Goal: Information Seeking & Learning: Learn about a topic

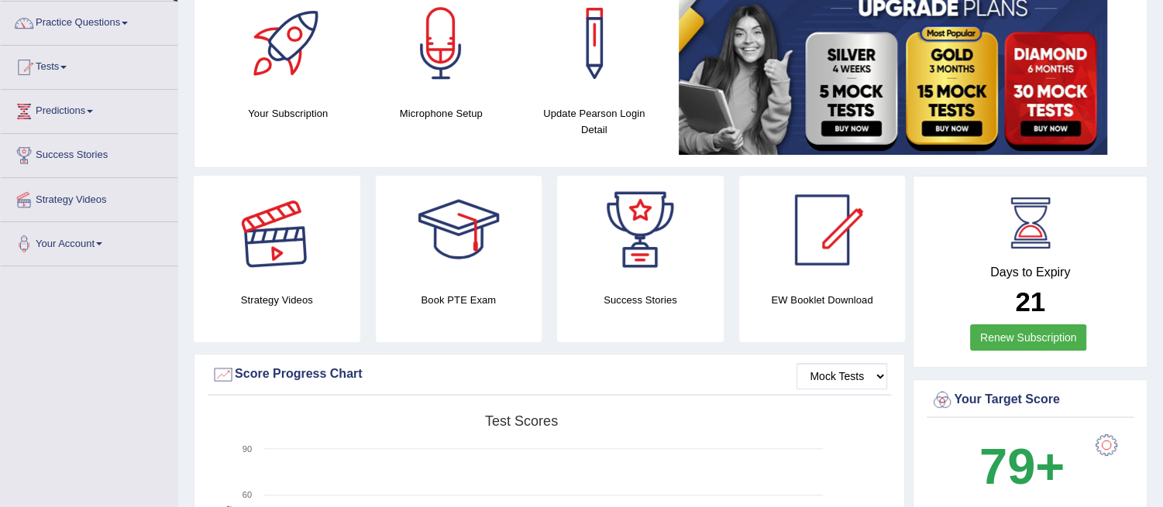
scroll to position [86, 0]
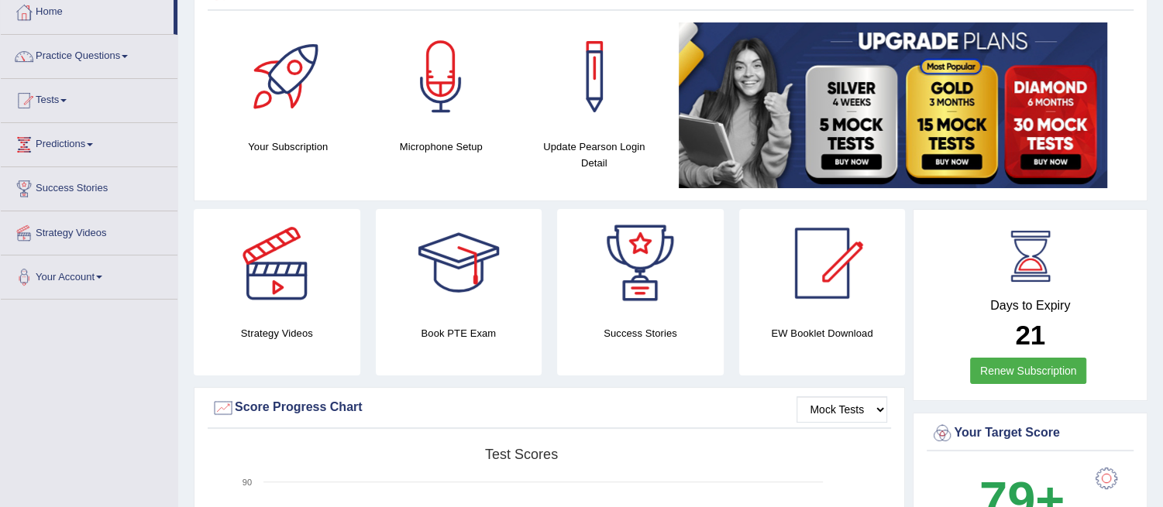
click at [71, 53] on link "Practice Questions" at bounding box center [89, 54] width 177 height 39
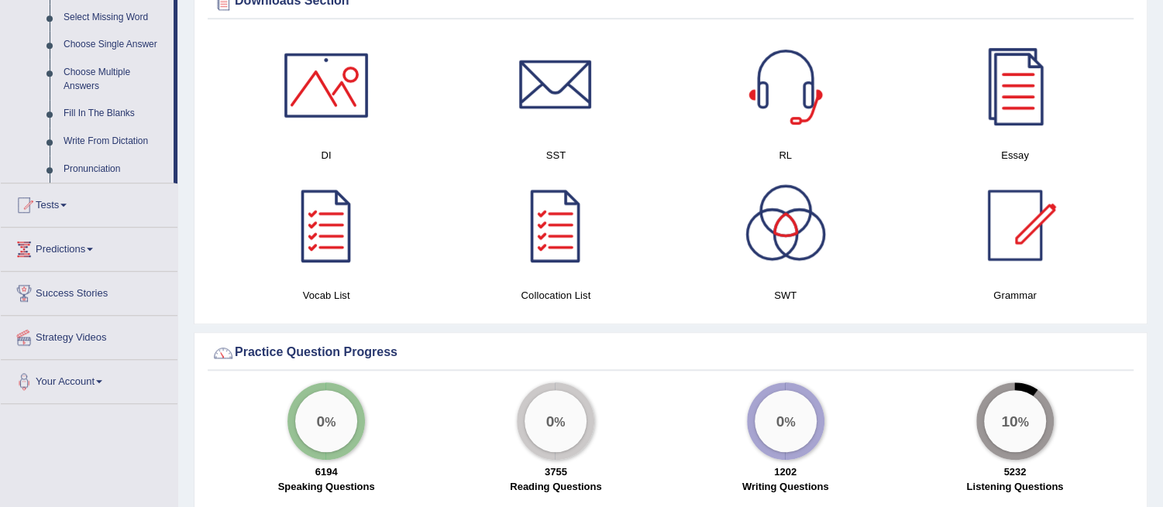
scroll to position [688, 0]
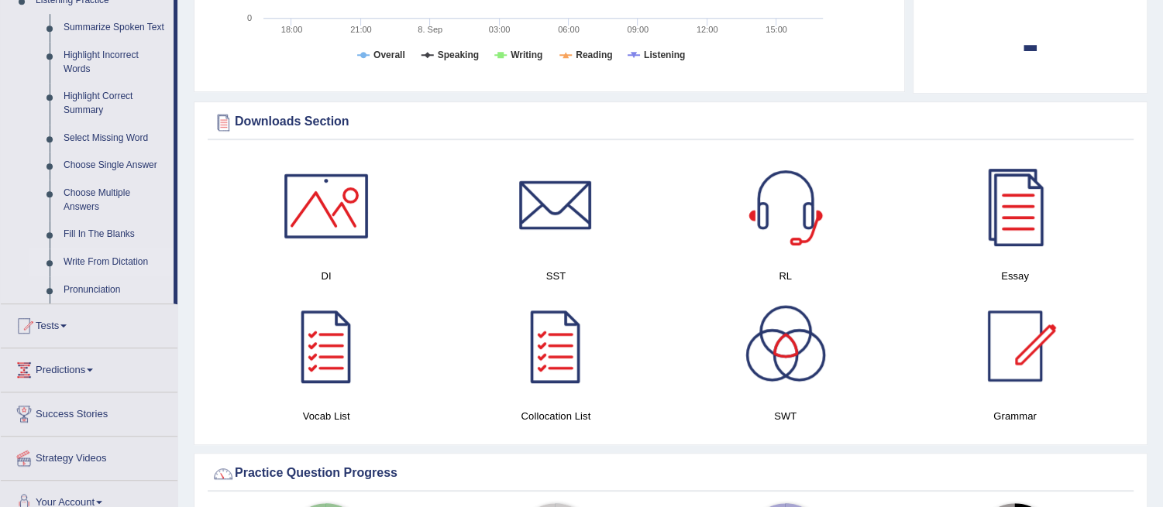
click at [106, 260] on link "Write From Dictation" at bounding box center [115, 263] width 117 height 28
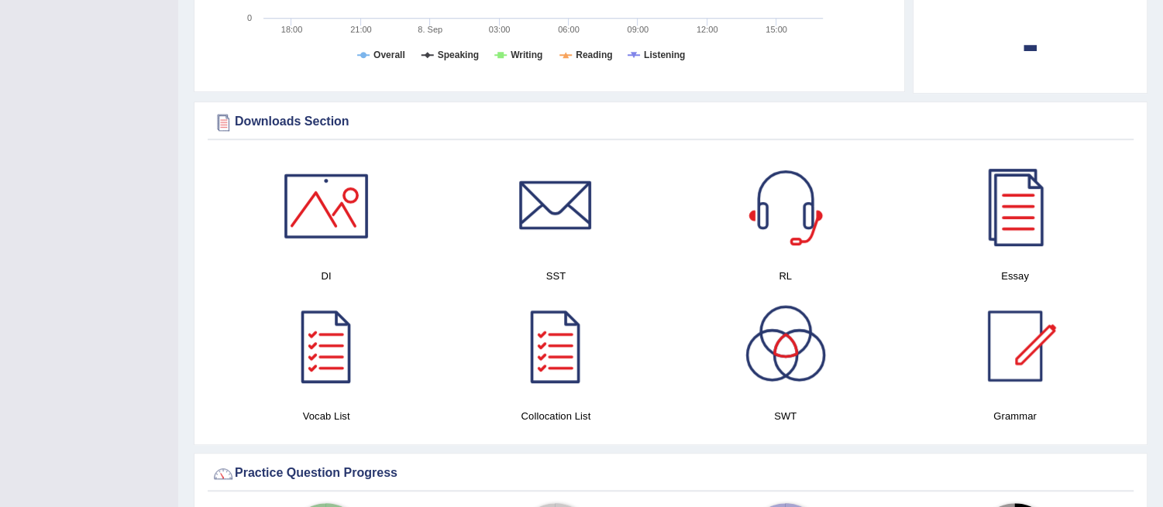
scroll to position [224, 0]
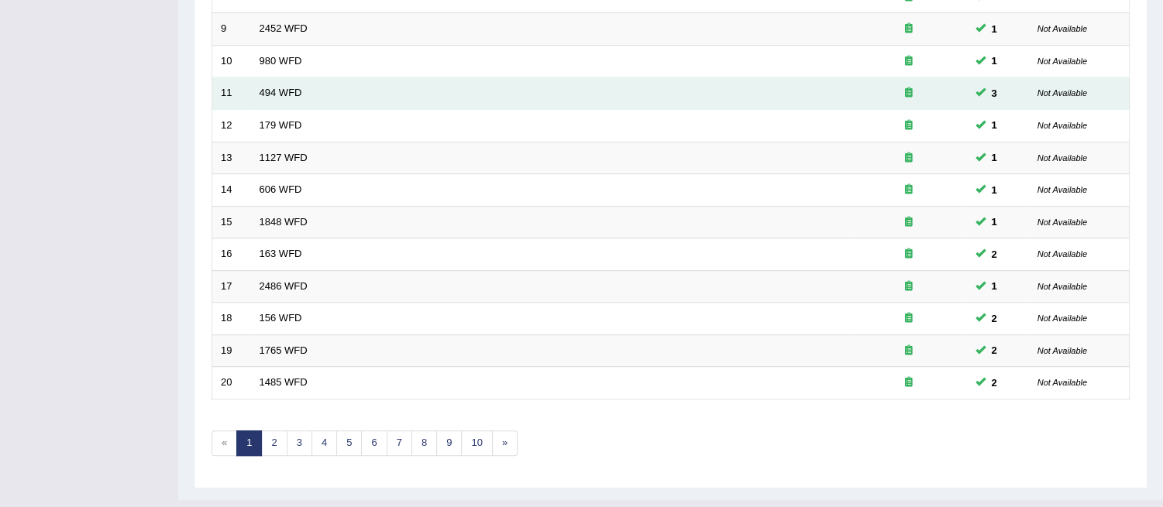
scroll to position [513, 0]
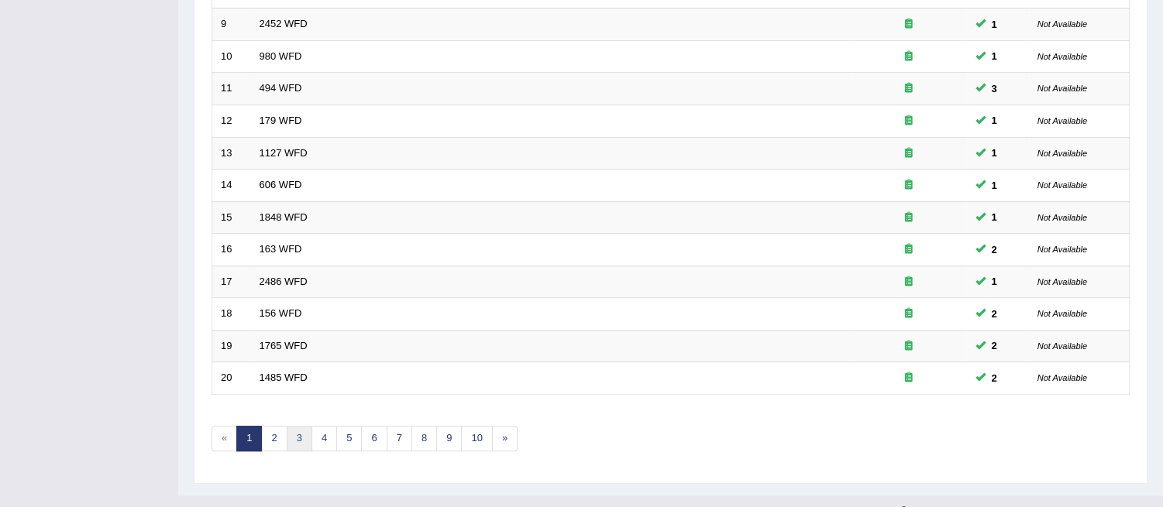
click at [296, 426] on link "3" at bounding box center [300, 439] width 26 height 26
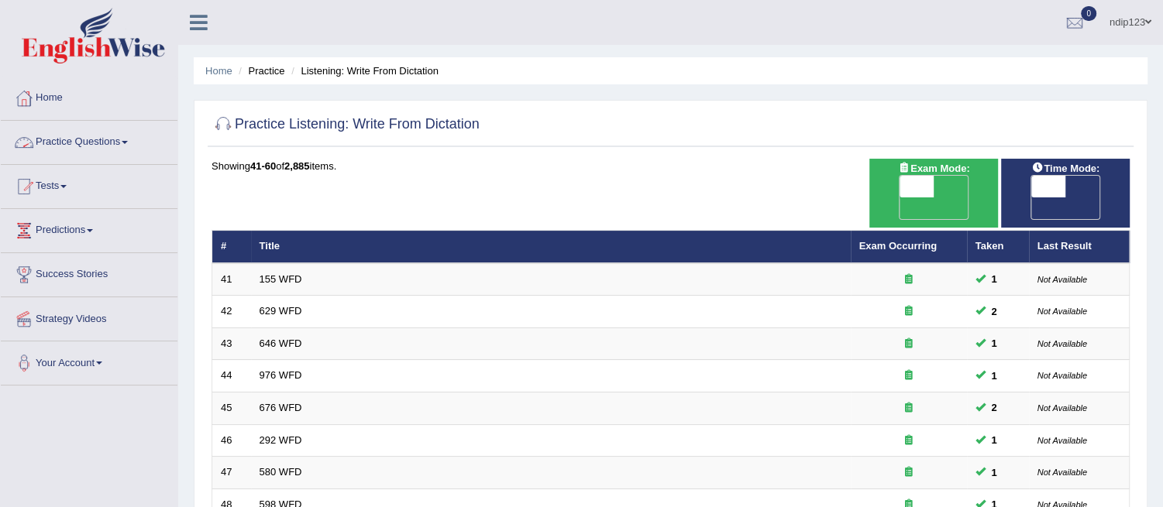
click at [63, 143] on link "Practice Questions" at bounding box center [89, 140] width 177 height 39
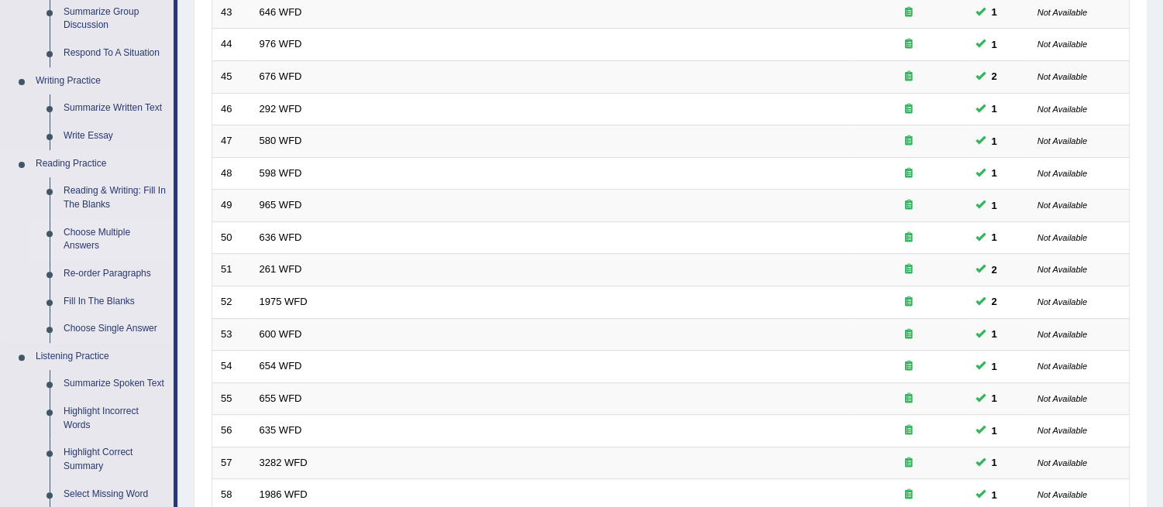
scroll to position [430, 0]
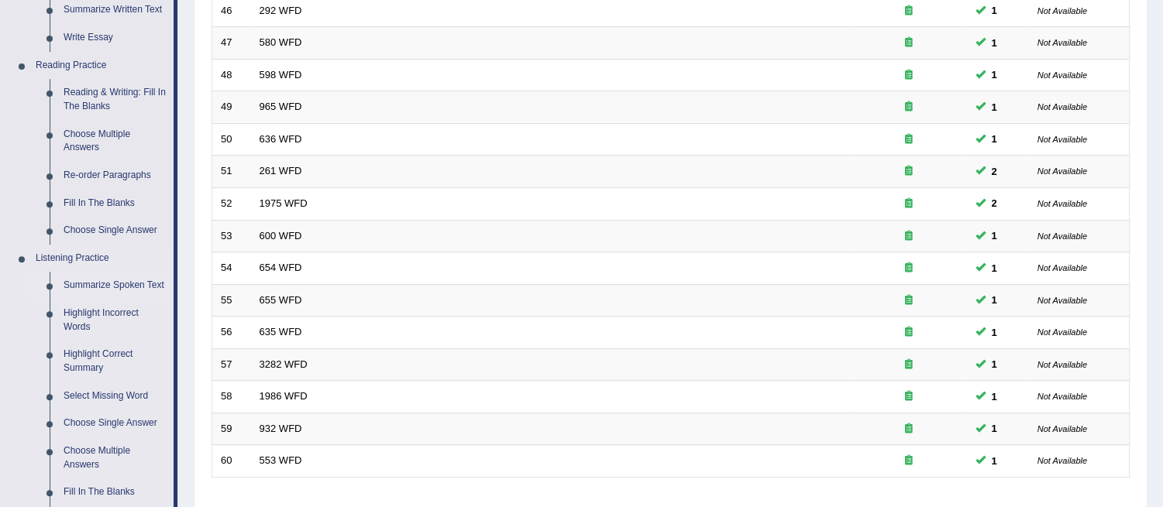
click at [103, 285] on link "Summarize Spoken Text" at bounding box center [115, 286] width 117 height 28
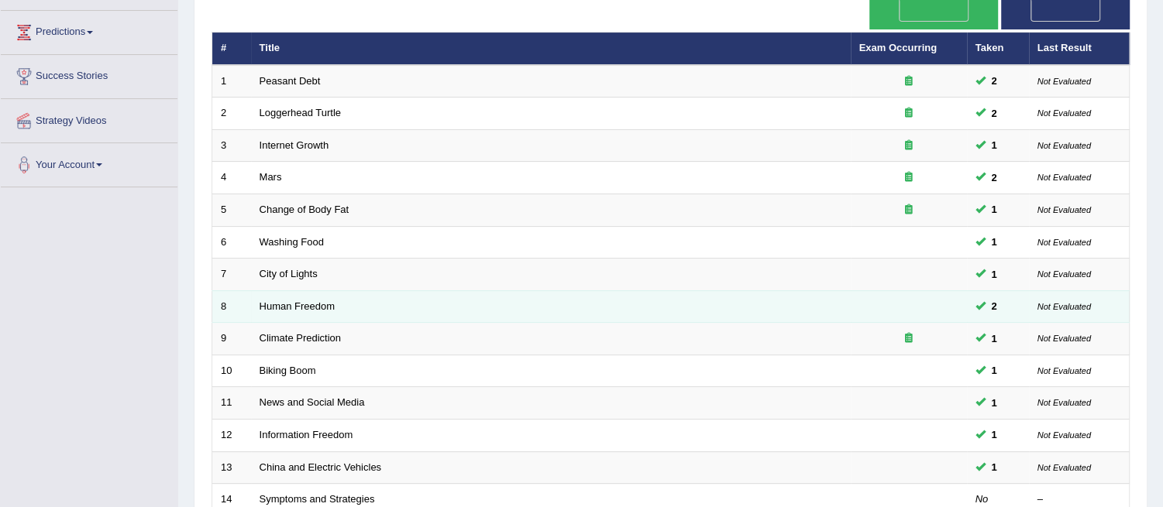
scroll to position [172, 0]
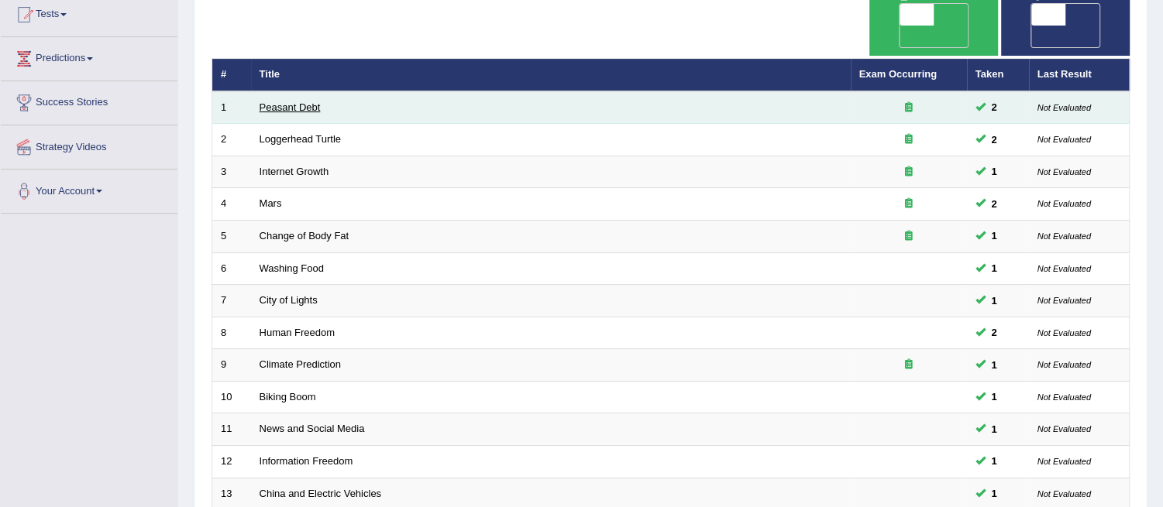
click at [307, 101] on link "Peasant Debt" at bounding box center [290, 107] width 61 height 12
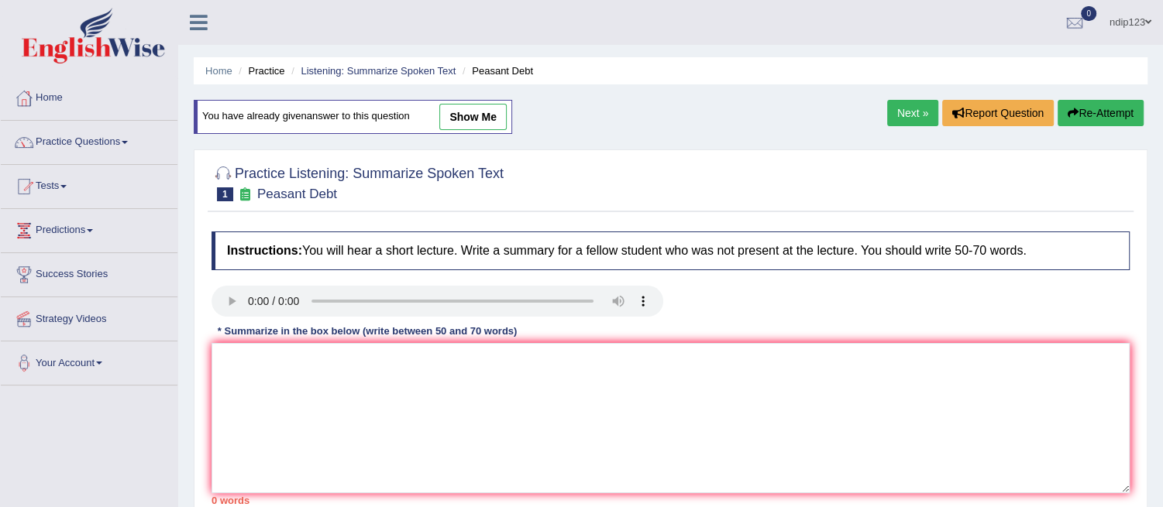
click at [476, 118] on link "show me" at bounding box center [472, 117] width 67 height 26
type textarea "The speaker provided a comprehensive overview of peasant debt, highlighting sev…"
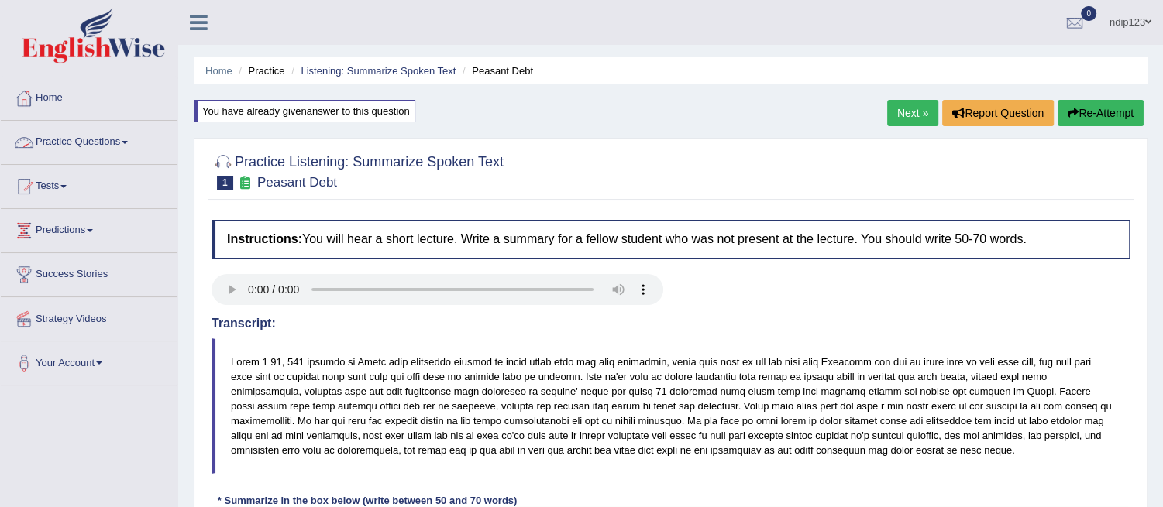
click at [111, 141] on link "Practice Questions" at bounding box center [89, 140] width 177 height 39
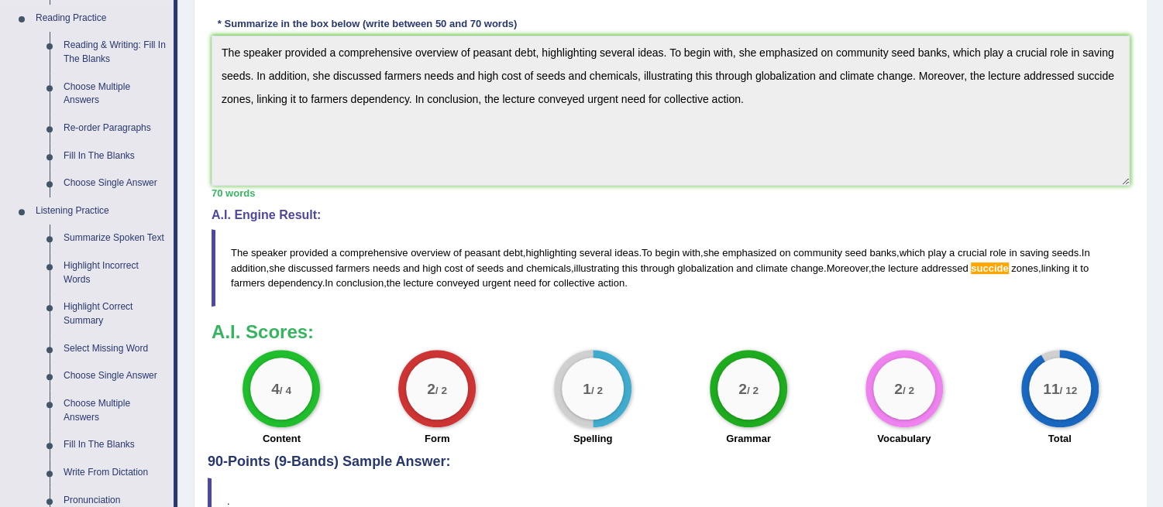
scroll to position [516, 0]
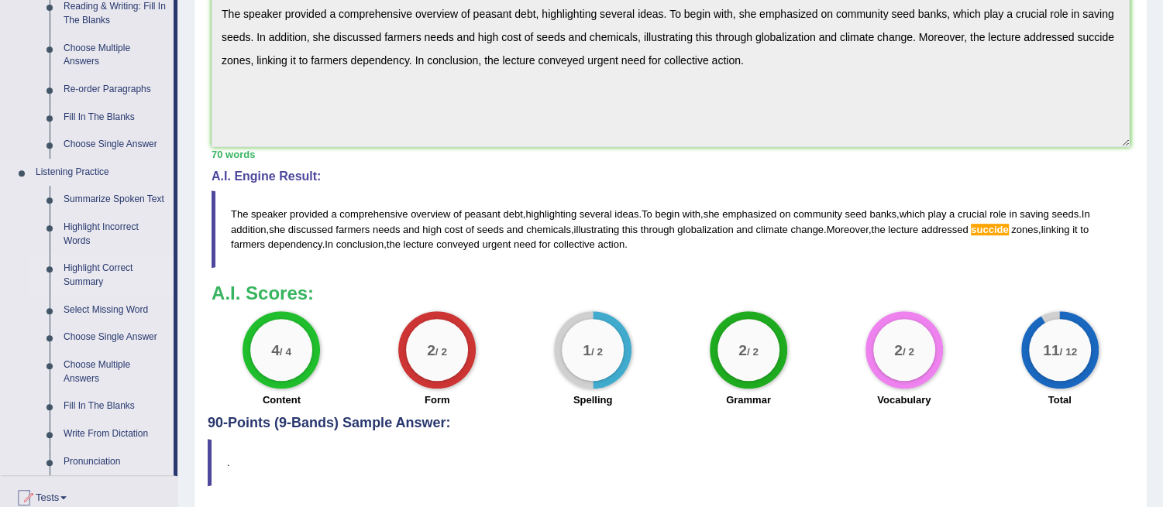
click at [78, 267] on link "Highlight Correct Summary" at bounding box center [115, 275] width 117 height 41
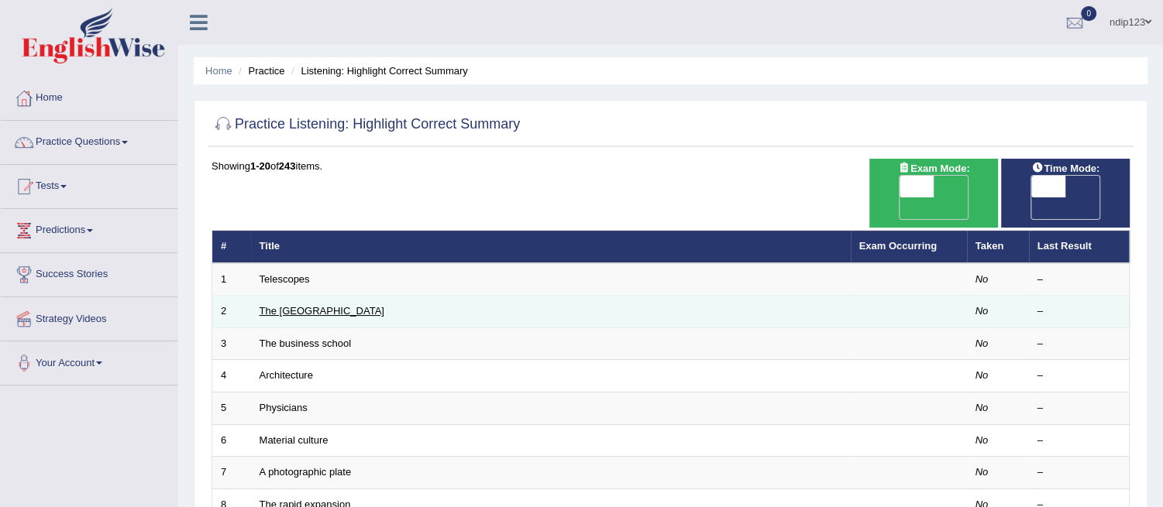
click at [271, 305] on link "The United States" at bounding box center [322, 311] width 125 height 12
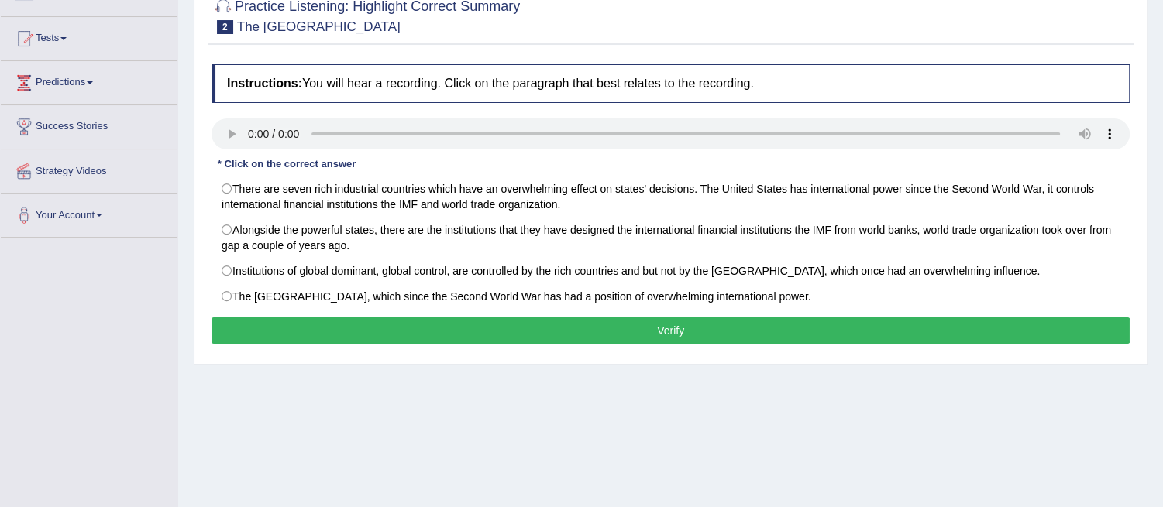
scroll to position [172, 0]
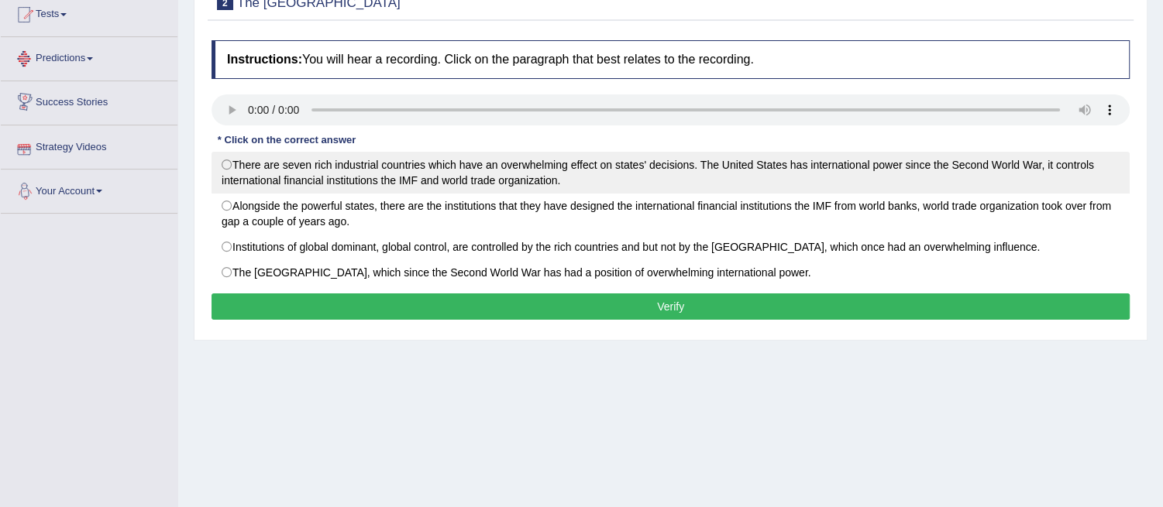
click at [231, 166] on label "There are seven rich industrial countries which have an overwhelming effect on …" at bounding box center [671, 173] width 918 height 42
radio input "true"
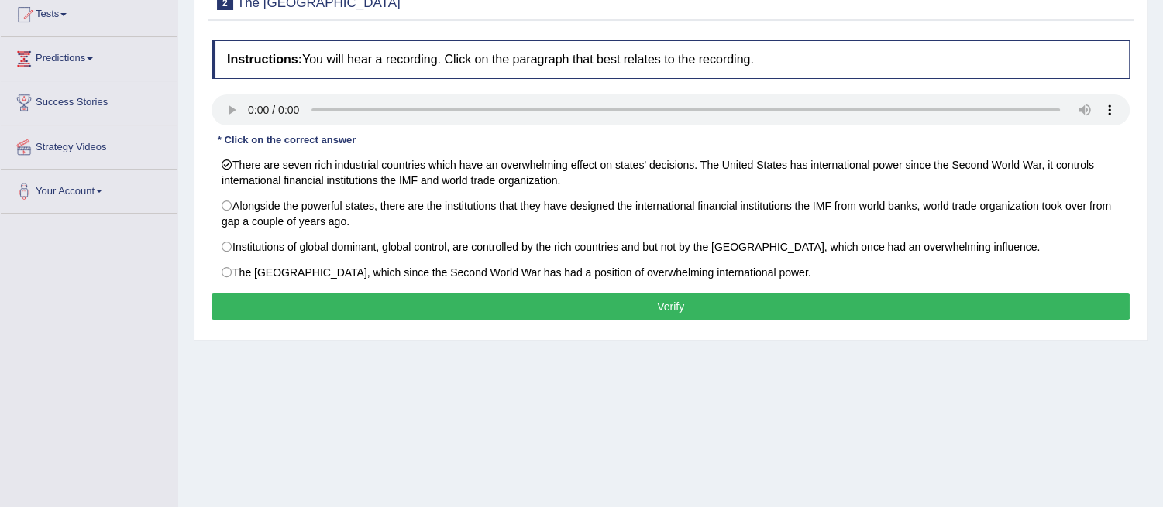
click at [668, 306] on button "Verify" at bounding box center [671, 307] width 918 height 26
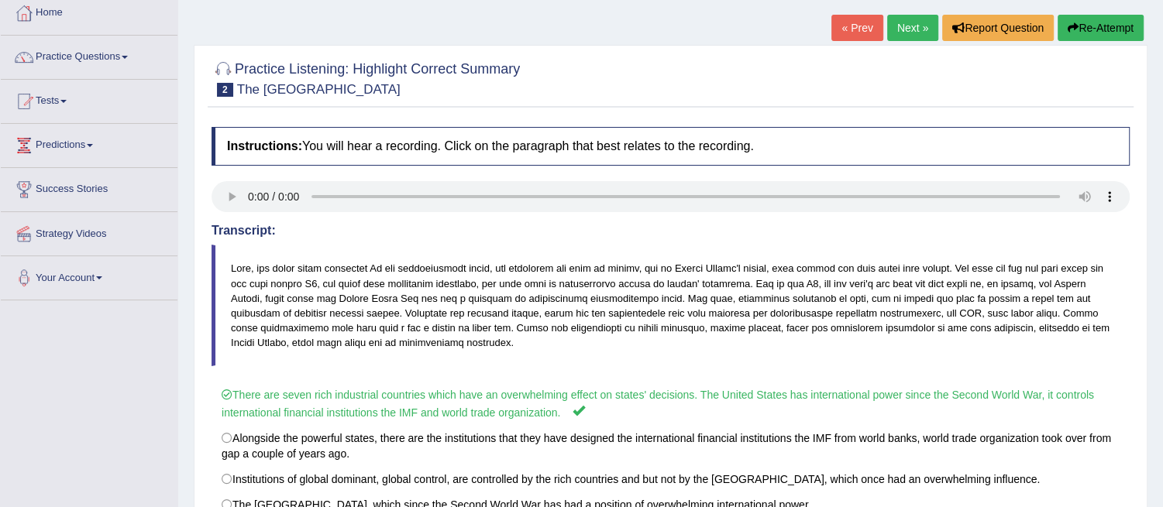
scroll to position [0, 0]
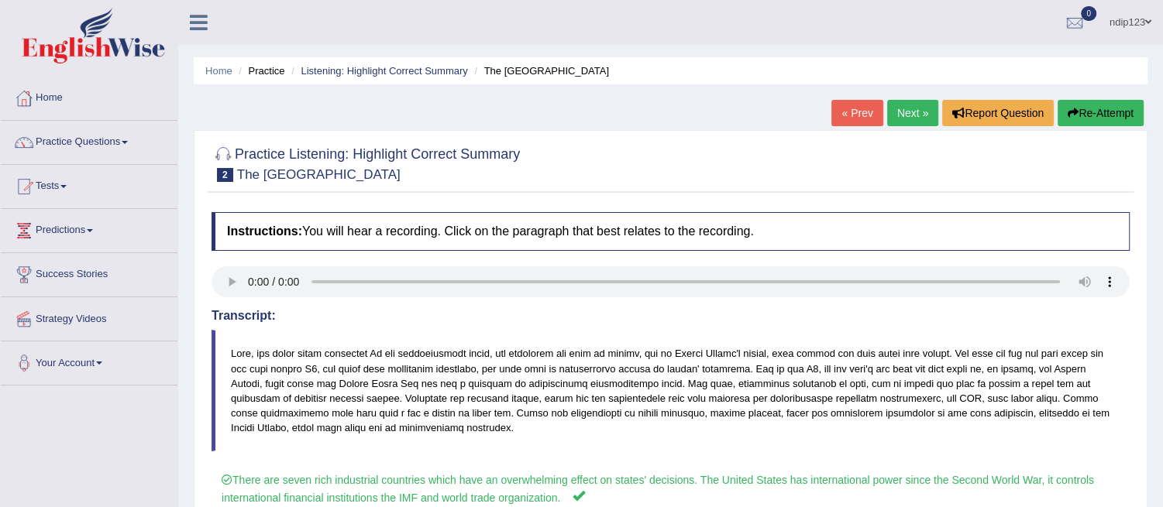
click at [894, 113] on link "Next »" at bounding box center [912, 113] width 51 height 26
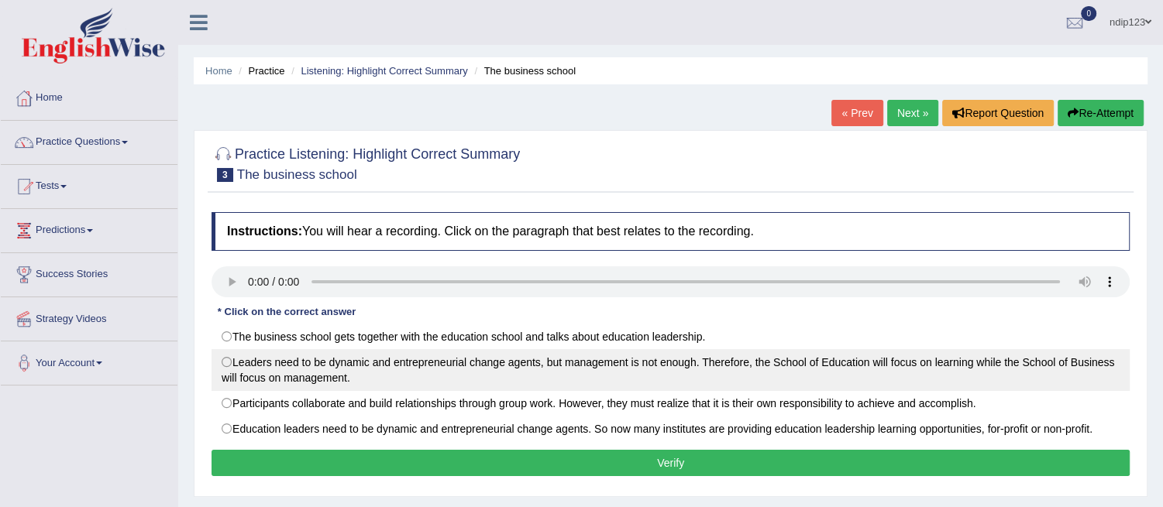
click at [230, 361] on label "Leaders need to be dynamic and entrepreneurial change agents, but management is…" at bounding box center [671, 370] width 918 height 42
radio input "true"
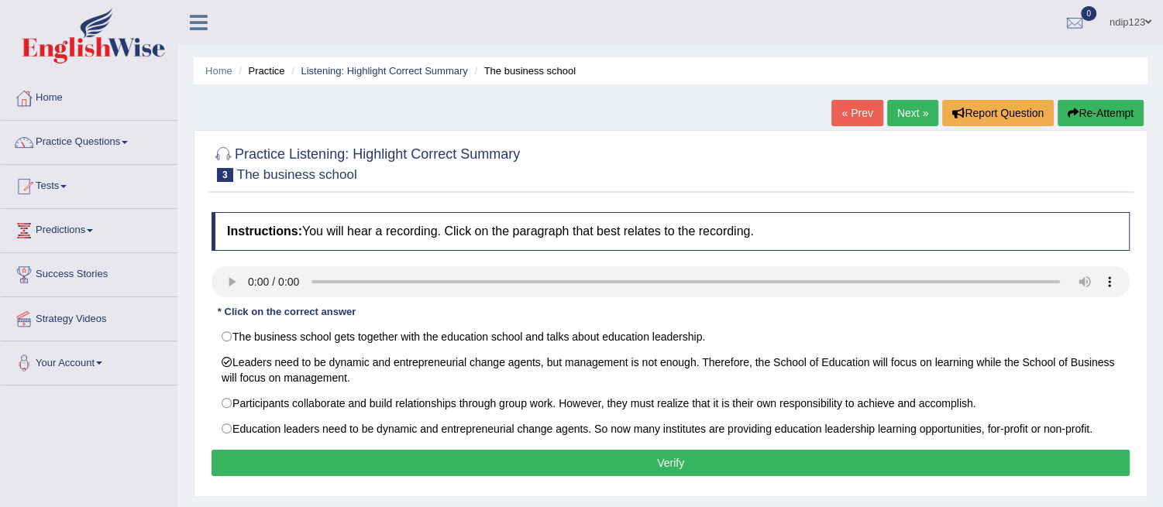
click at [671, 466] on button "Verify" at bounding box center [671, 463] width 918 height 26
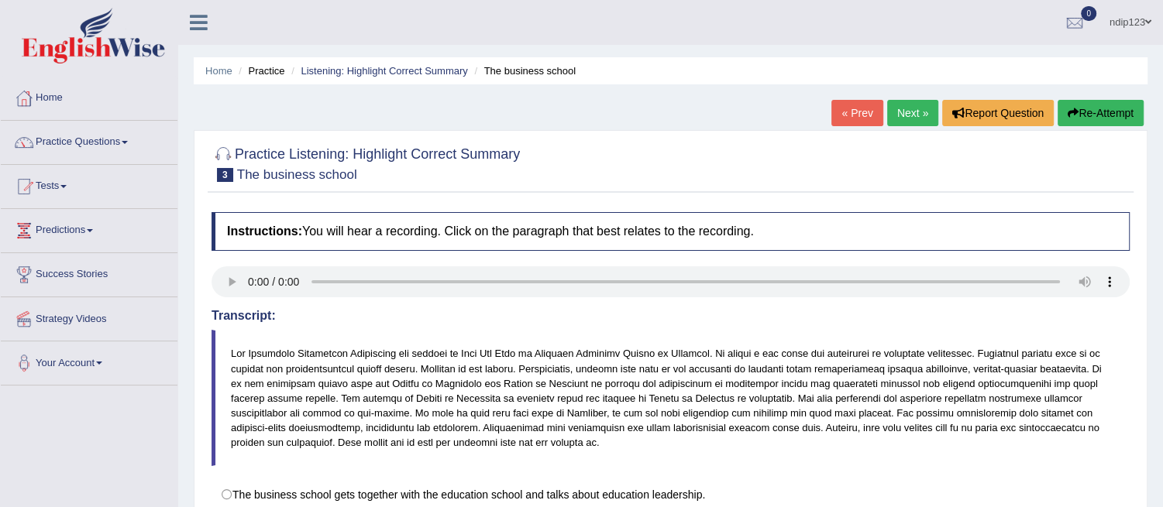
click at [64, 139] on link "Practice Questions" at bounding box center [89, 140] width 177 height 39
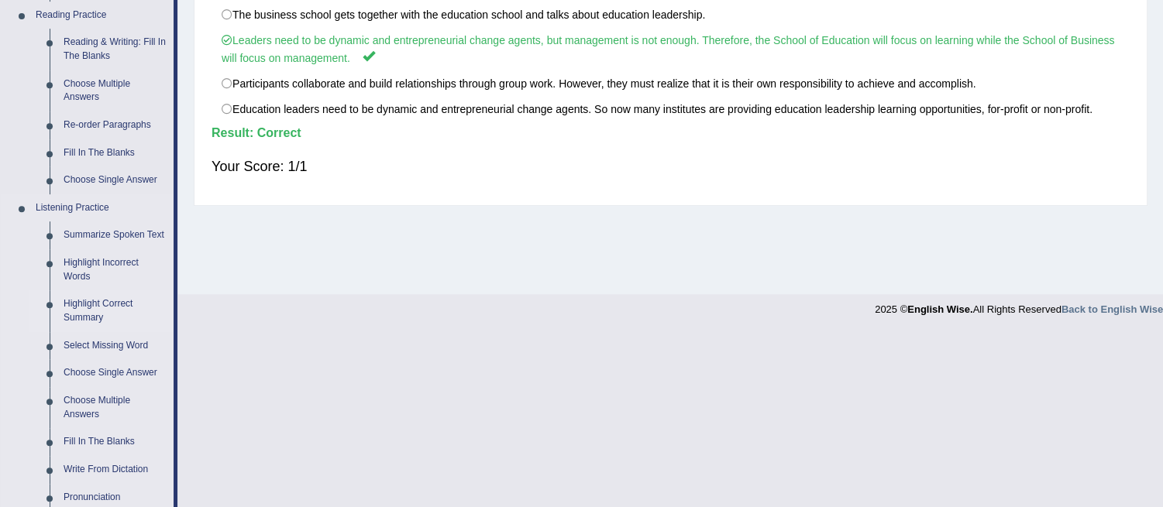
scroll to position [516, 0]
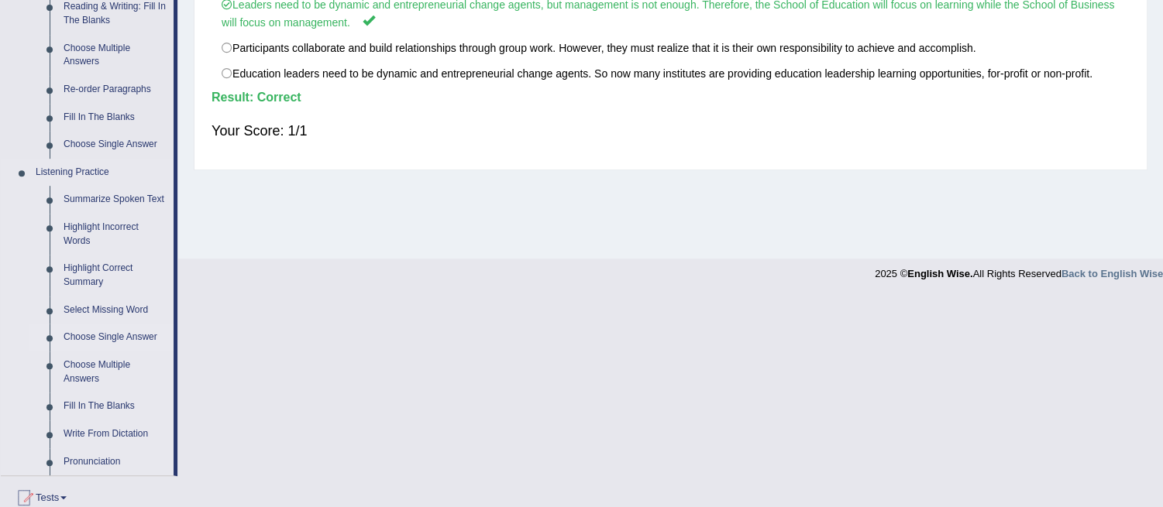
click at [115, 335] on link "Choose Single Answer" at bounding box center [115, 338] width 117 height 28
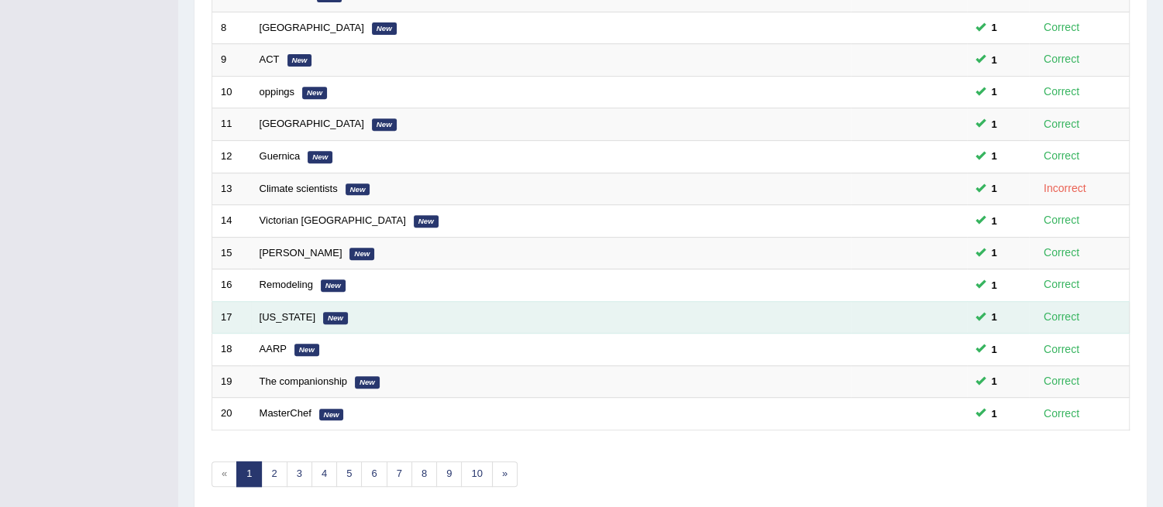
scroll to position [513, 0]
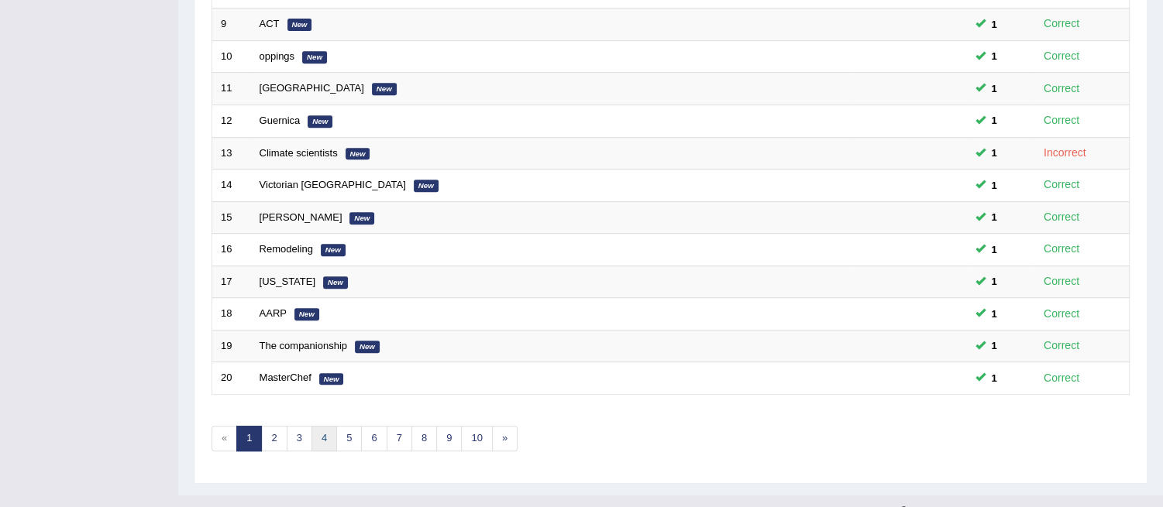
click at [325, 426] on link "4" at bounding box center [324, 439] width 26 height 26
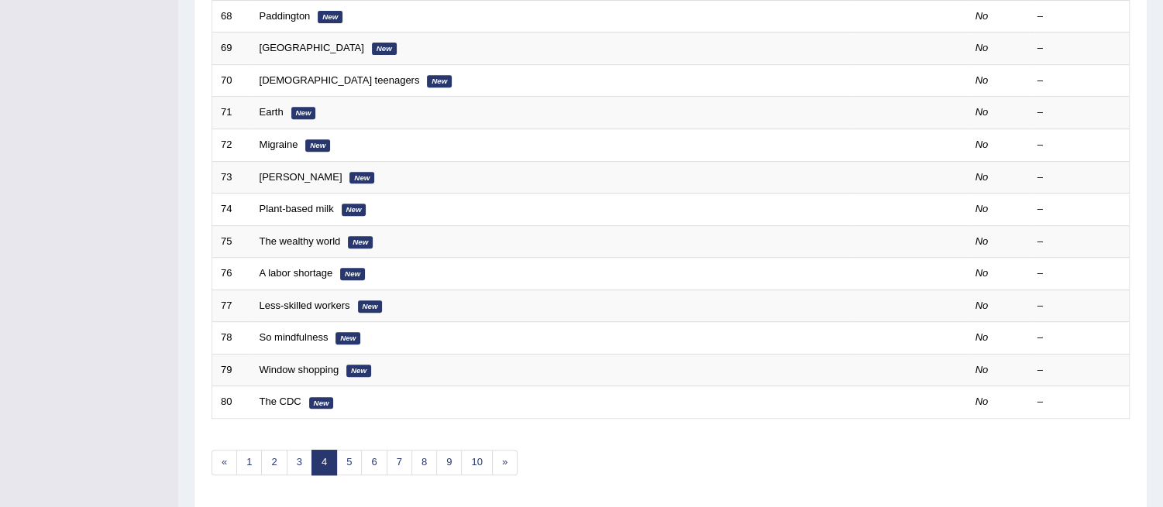
scroll to position [513, 0]
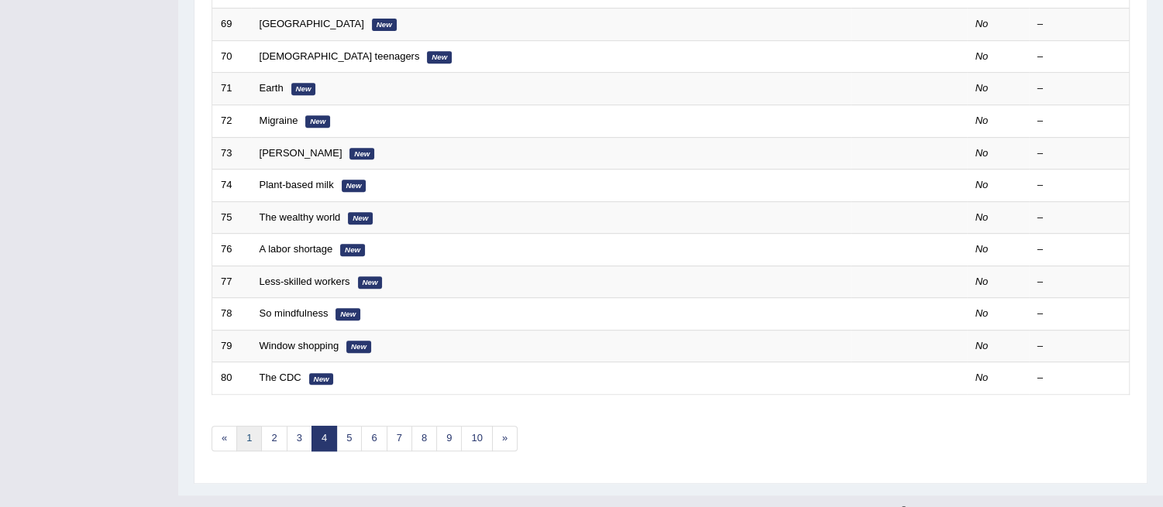
click at [246, 426] on link "1" at bounding box center [249, 439] width 26 height 26
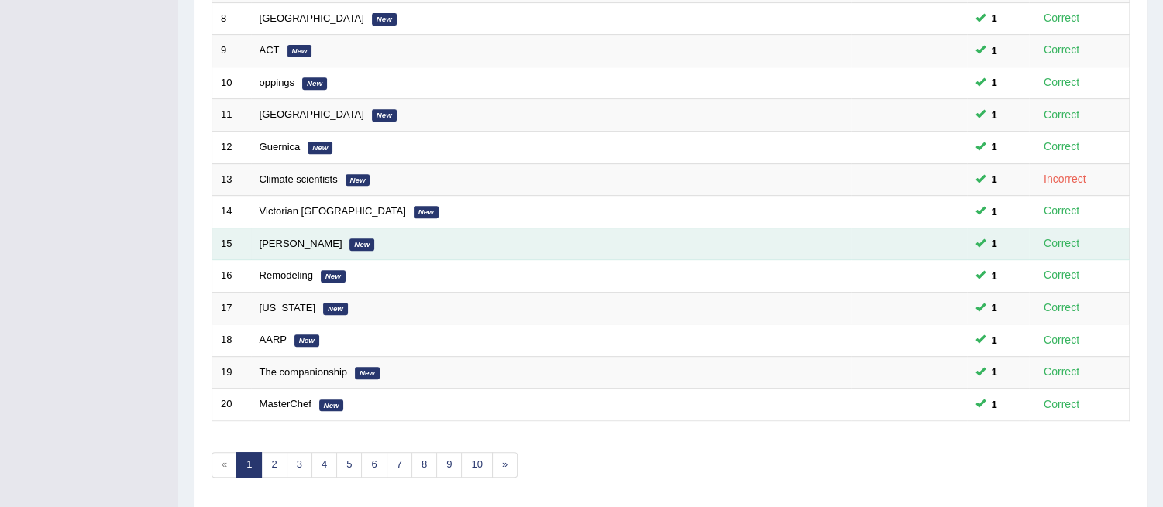
scroll to position [513, 0]
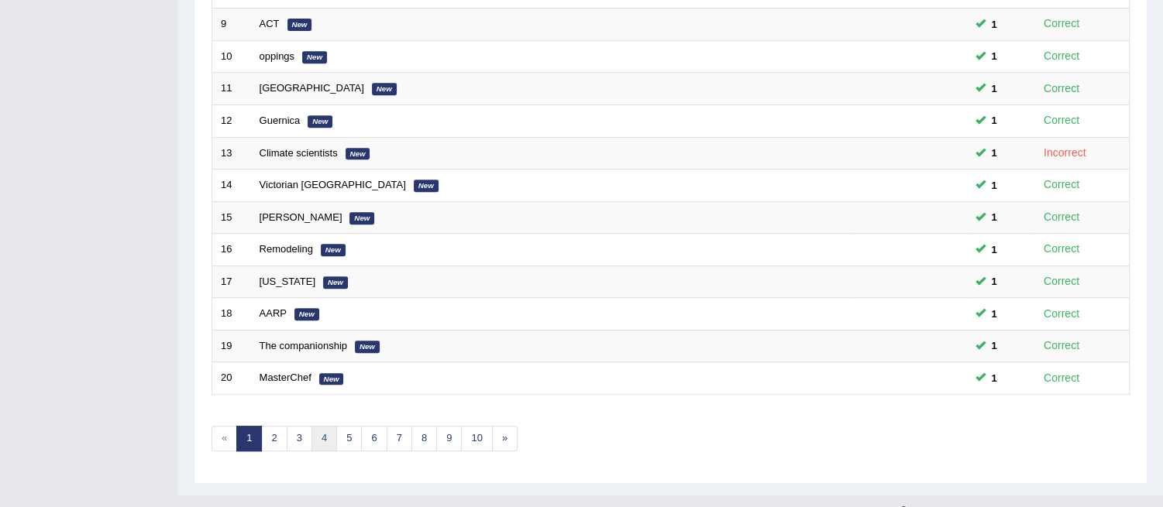
click at [326, 426] on link "4" at bounding box center [324, 439] width 26 height 26
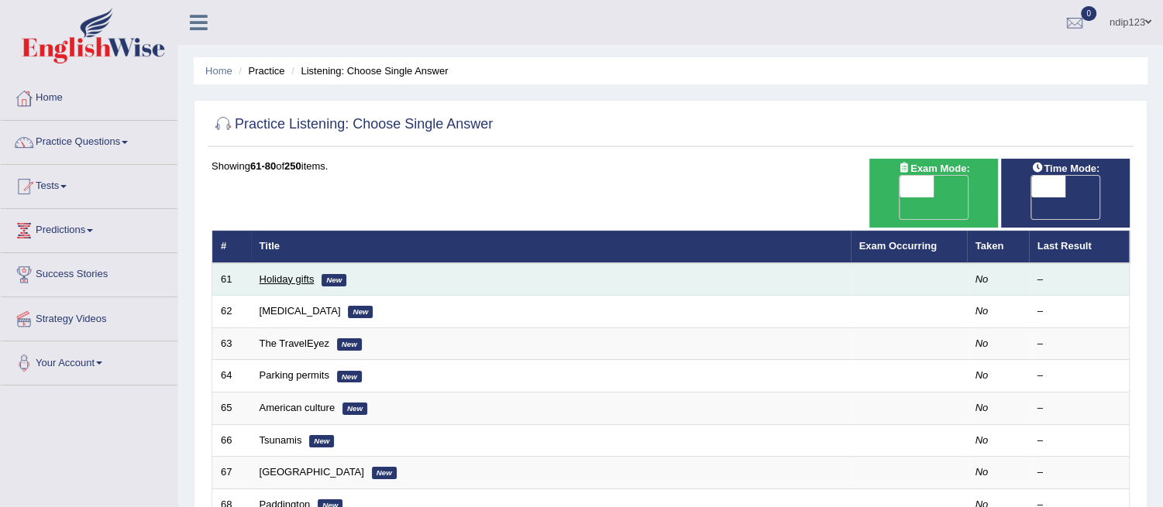
click at [273, 273] on link "Holiday gifts" at bounding box center [287, 279] width 55 height 12
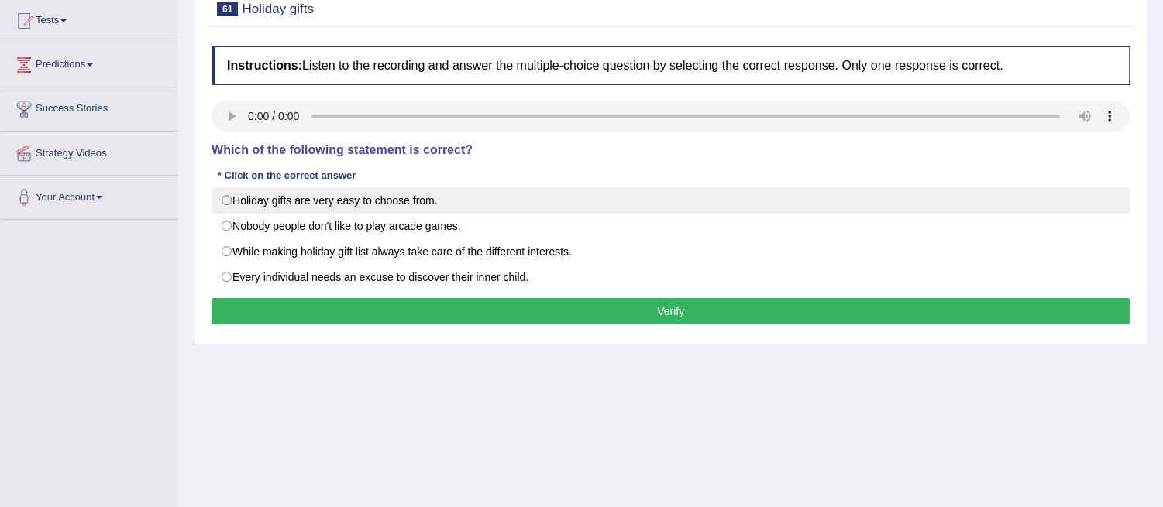
scroll to position [172, 0]
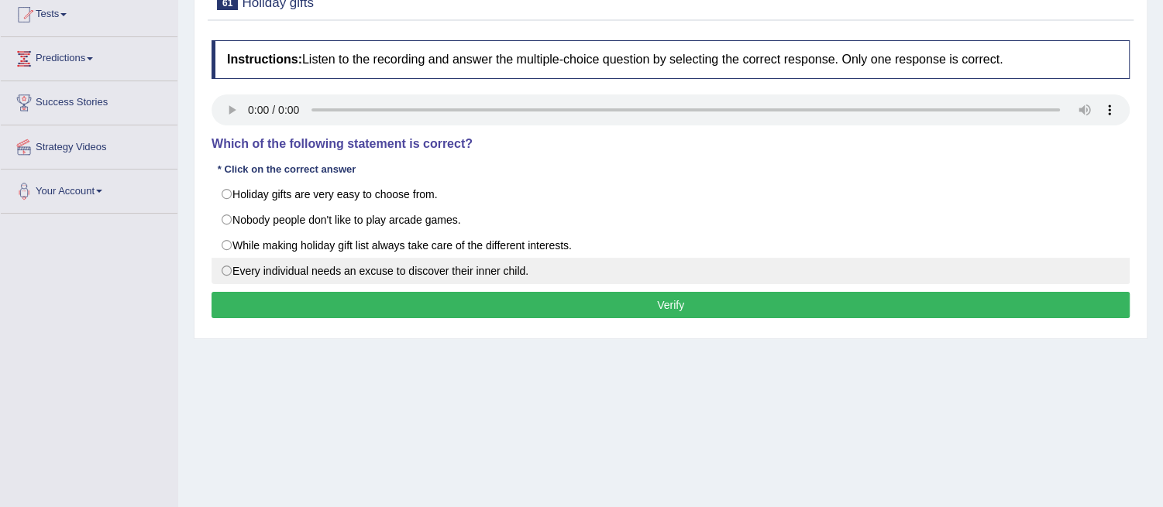
click at [226, 272] on label "Every individual needs an excuse to discover their inner child." at bounding box center [671, 271] width 918 height 26
radio input "true"
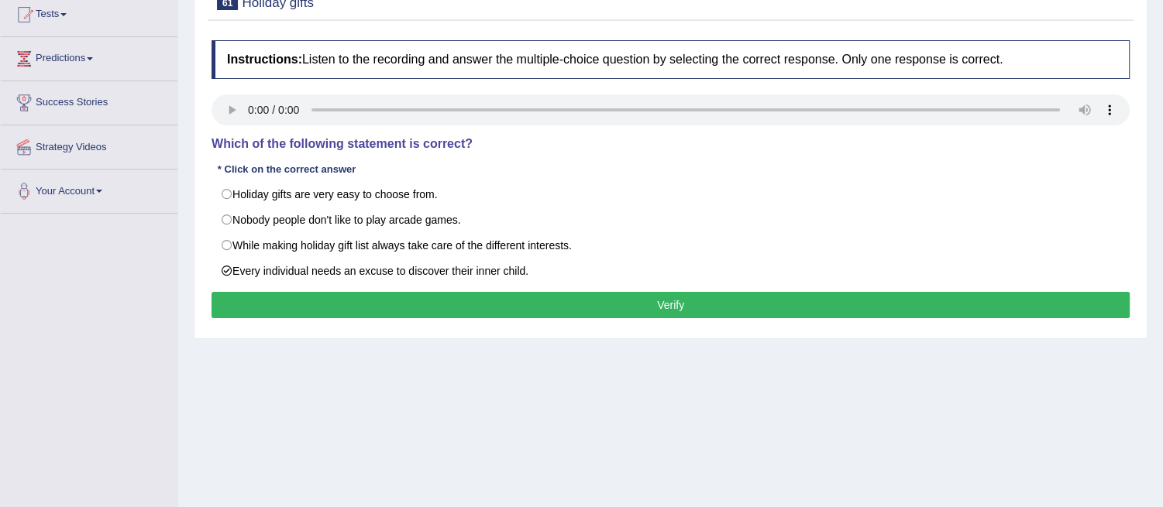
click at [676, 302] on button "Verify" at bounding box center [671, 305] width 918 height 26
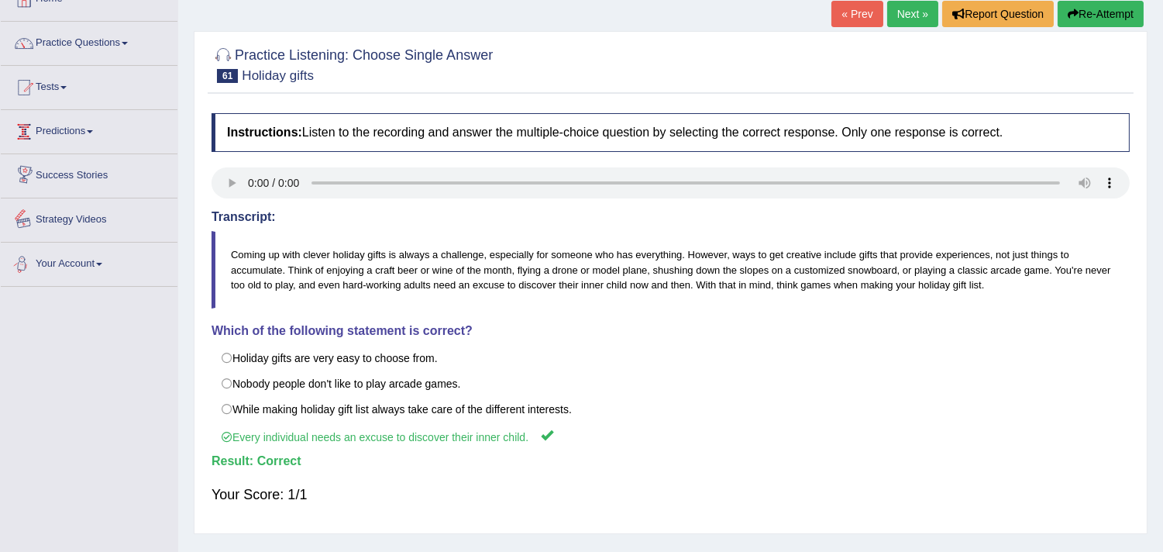
scroll to position [0, 0]
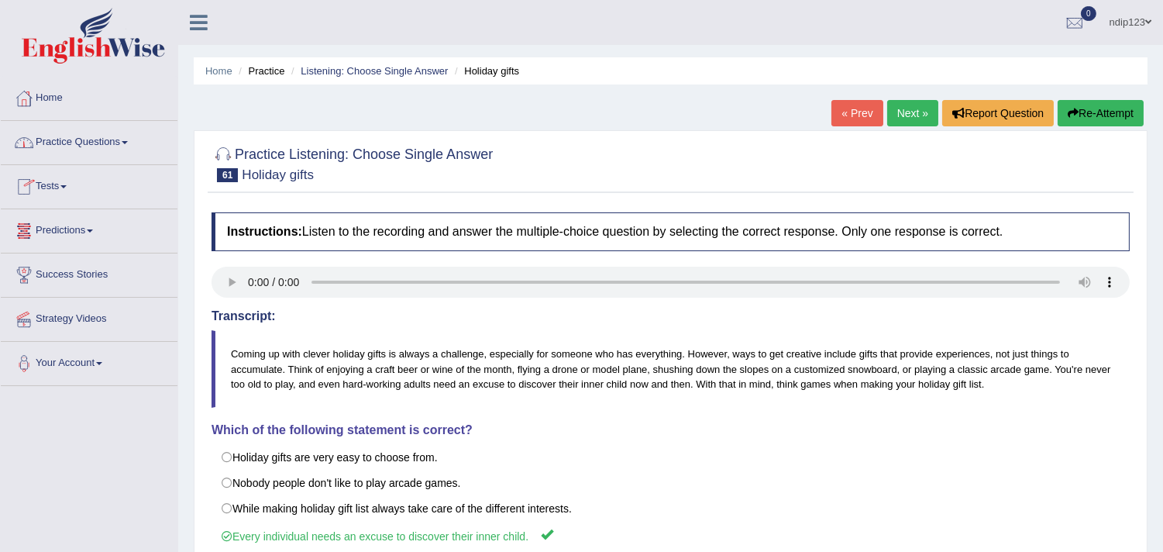
click at [77, 142] on link "Practice Questions" at bounding box center [89, 140] width 177 height 39
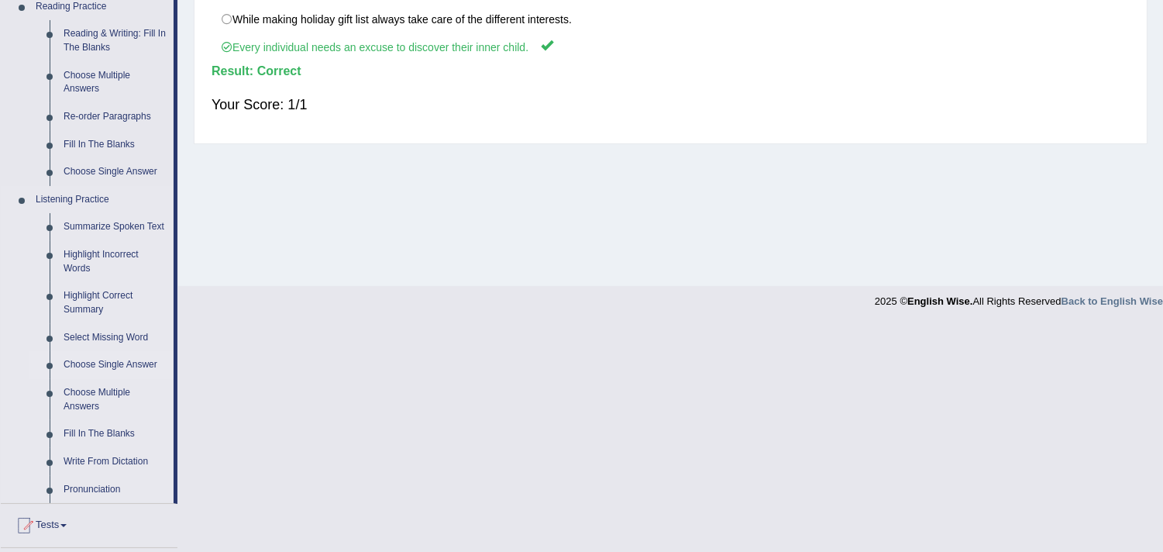
scroll to position [516, 0]
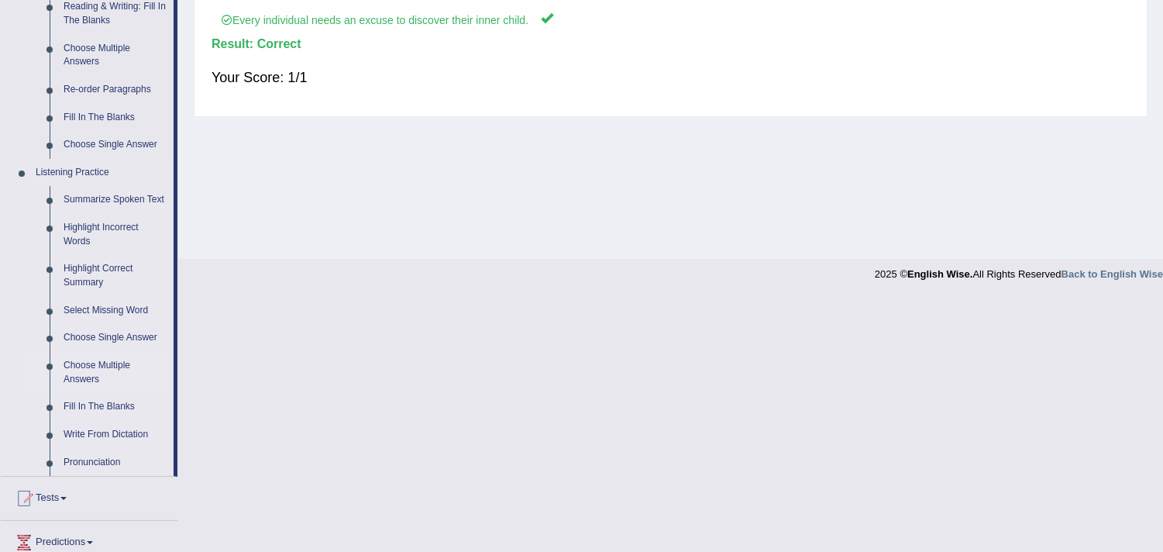
click at [83, 362] on link "Choose Multiple Answers" at bounding box center [115, 372] width 117 height 41
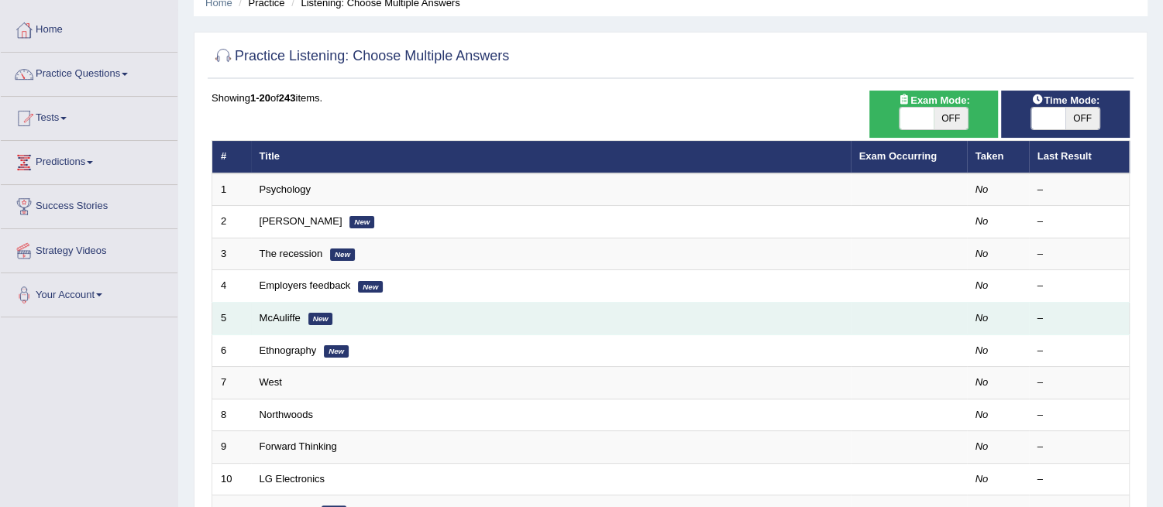
scroll to position [172, 0]
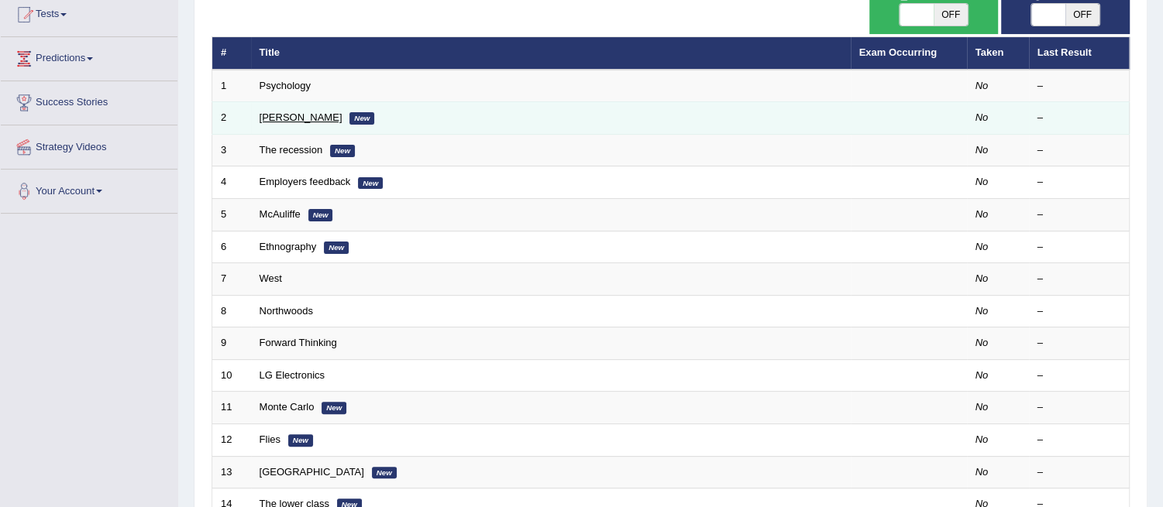
click at [267, 113] on link "[PERSON_NAME]" at bounding box center [301, 118] width 83 height 12
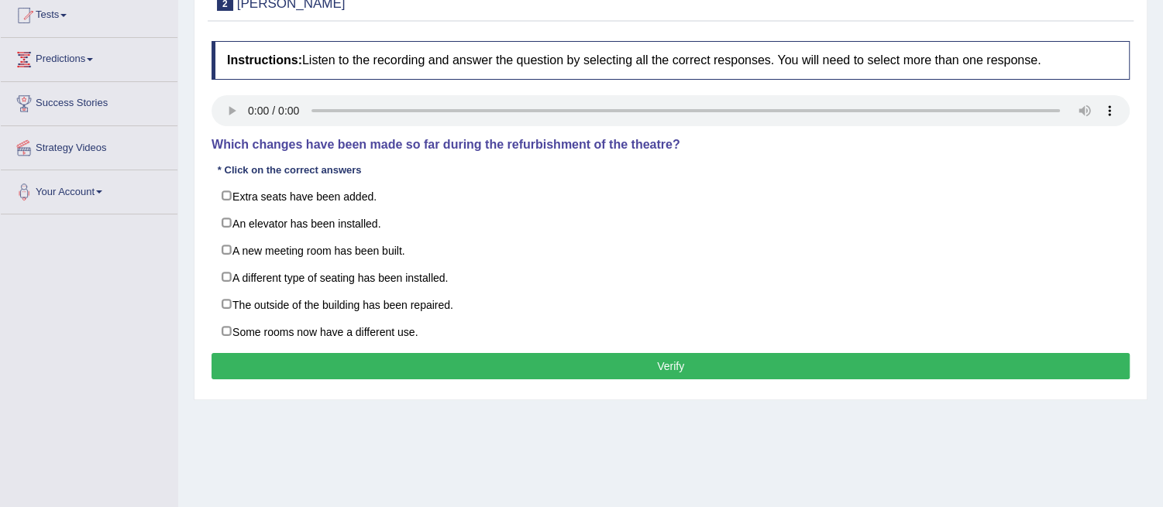
scroll to position [172, 0]
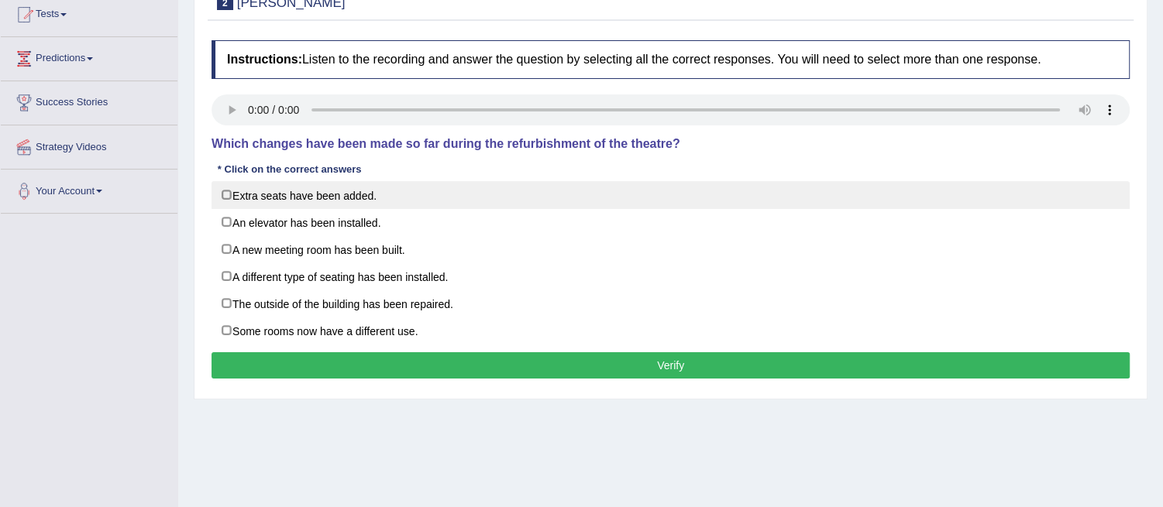
click at [223, 189] on label "Extra seats have been added." at bounding box center [671, 195] width 918 height 28
checkbox input "true"
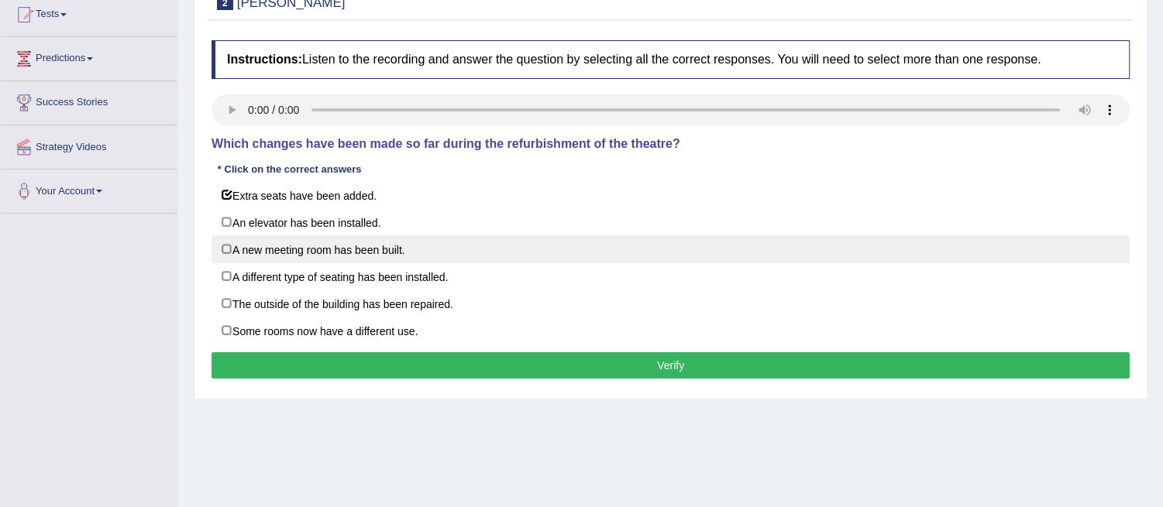
click at [226, 246] on label "A new meeting room has been built." at bounding box center [671, 250] width 918 height 28
checkbox input "true"
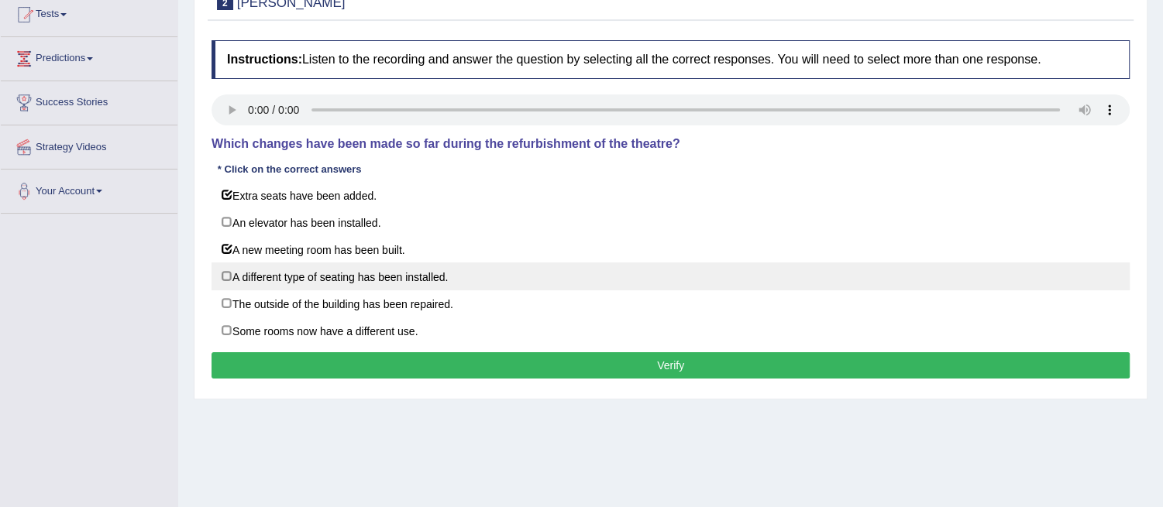
click at [227, 270] on label "A different type of seating has been installed." at bounding box center [671, 277] width 918 height 28
checkbox input "true"
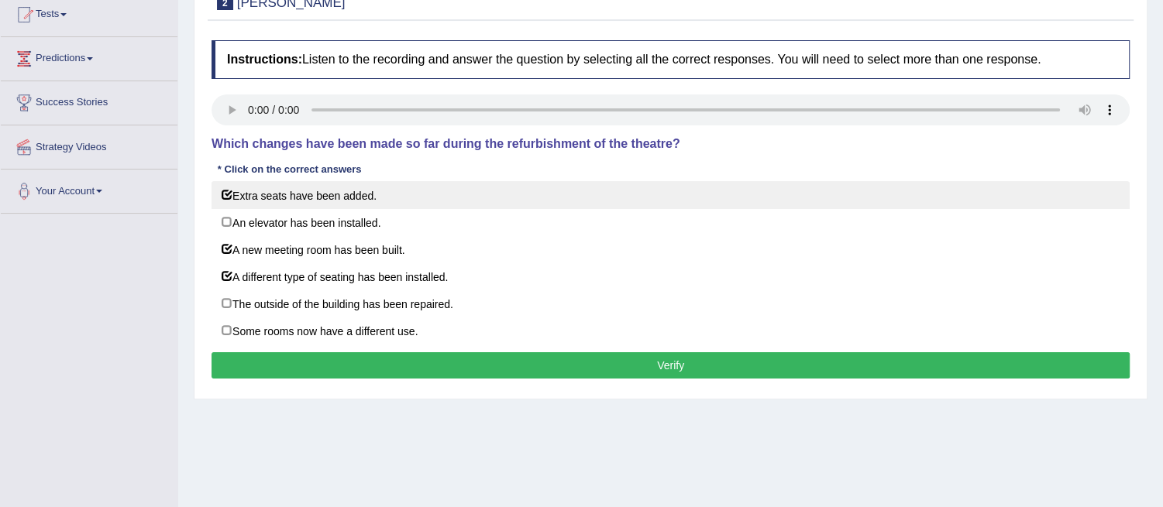
click at [227, 195] on label "Extra seats have been added." at bounding box center [671, 195] width 918 height 28
checkbox input "false"
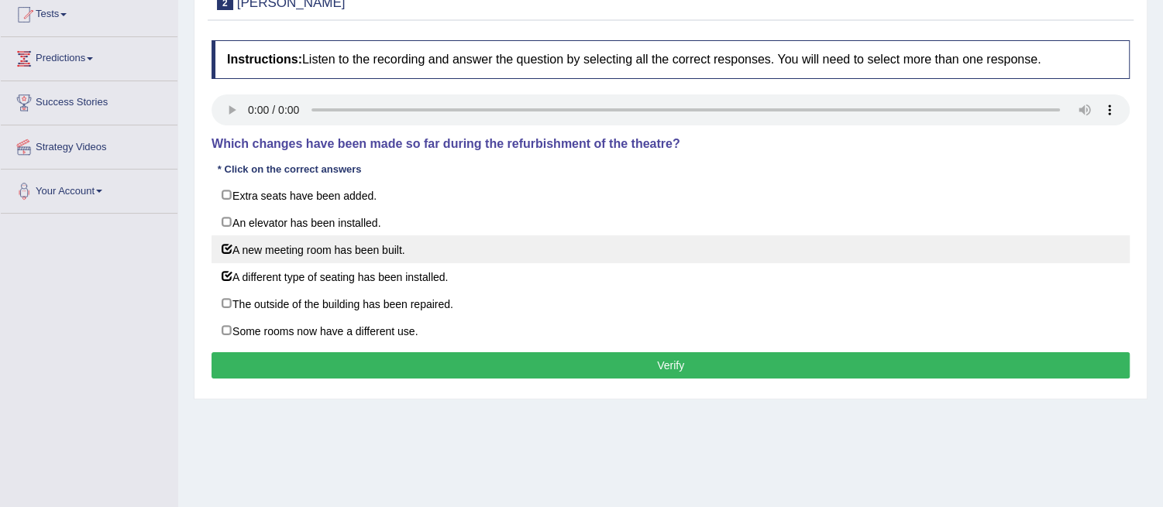
click at [229, 242] on label "A new meeting room has been built." at bounding box center [671, 250] width 918 height 28
checkbox input "false"
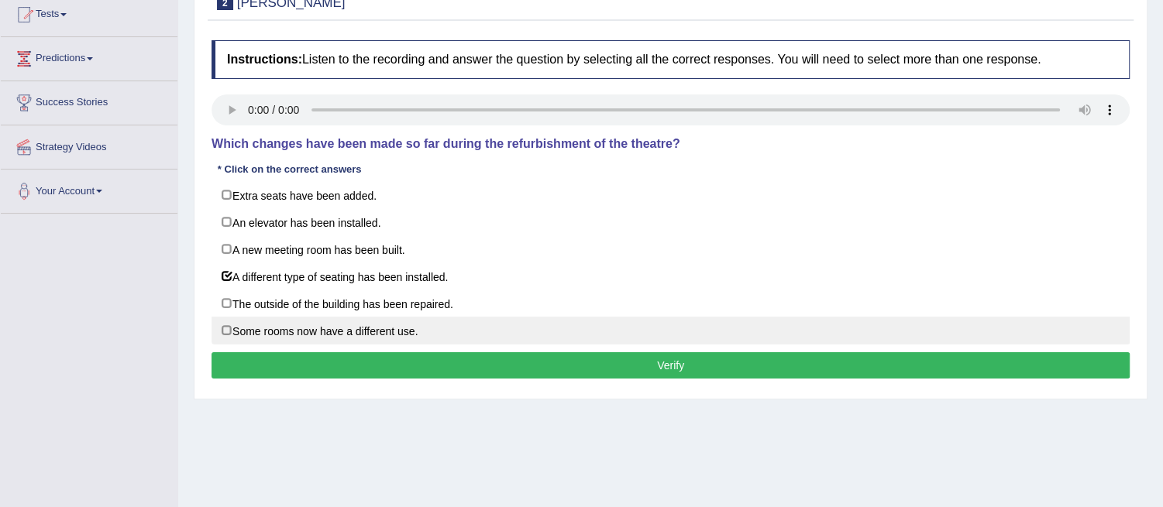
click at [222, 328] on label "Some rooms now have a different use." at bounding box center [671, 331] width 918 height 28
checkbox input "true"
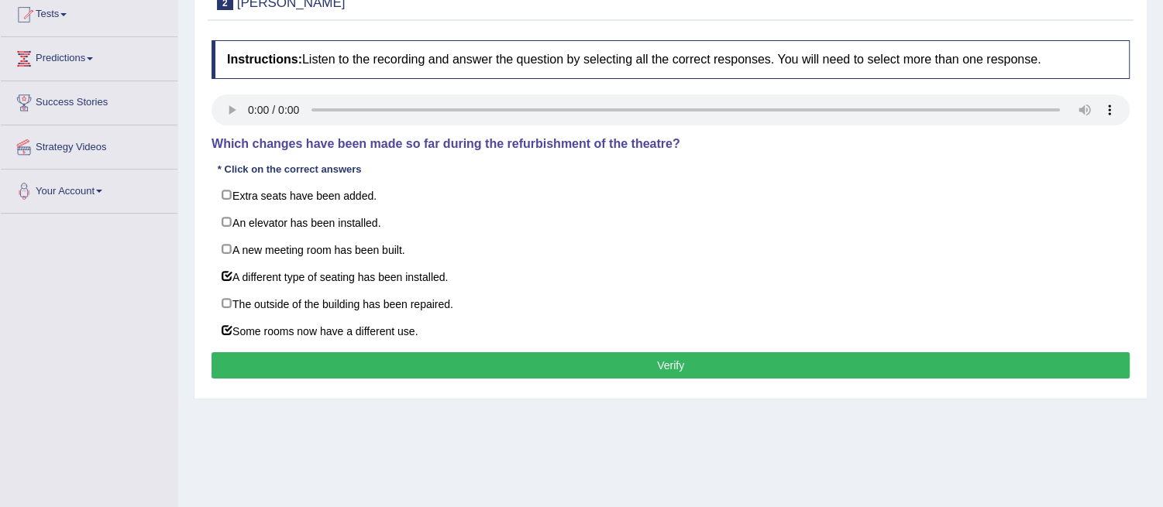
click at [682, 359] on button "Verify" at bounding box center [671, 366] width 918 height 26
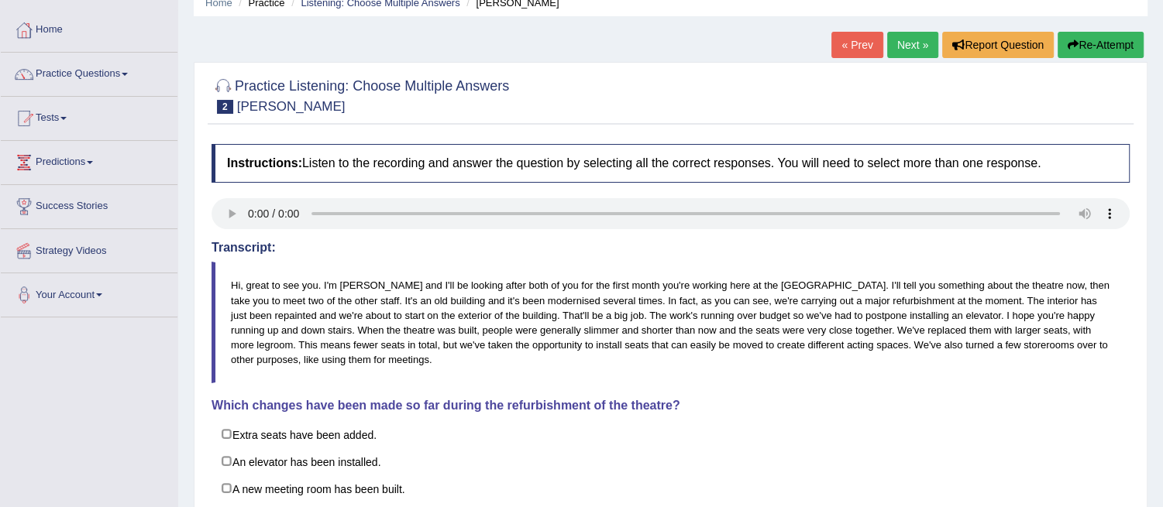
scroll to position [0, 0]
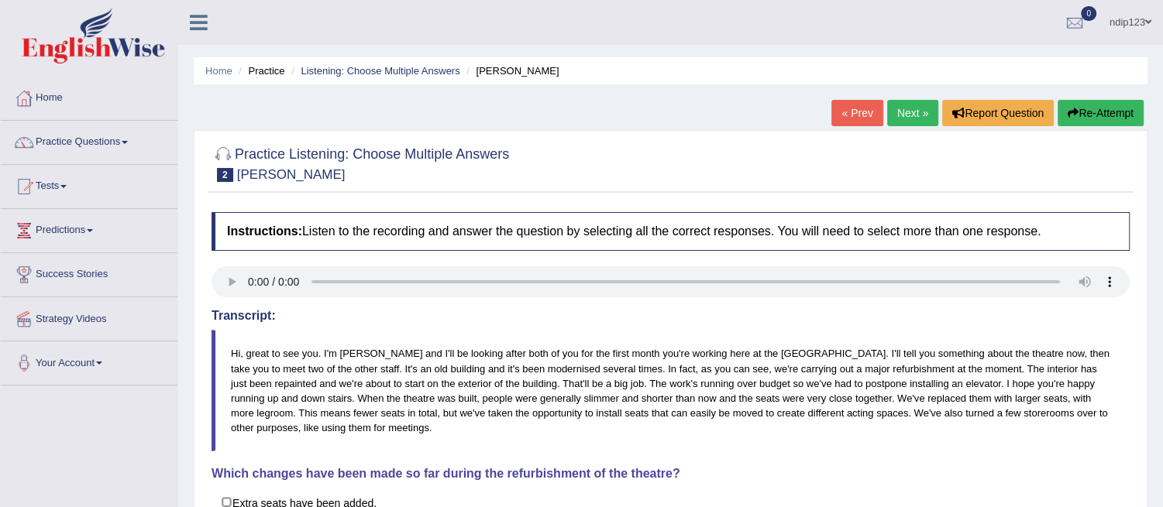
click at [899, 110] on link "Next »" at bounding box center [912, 113] width 51 height 26
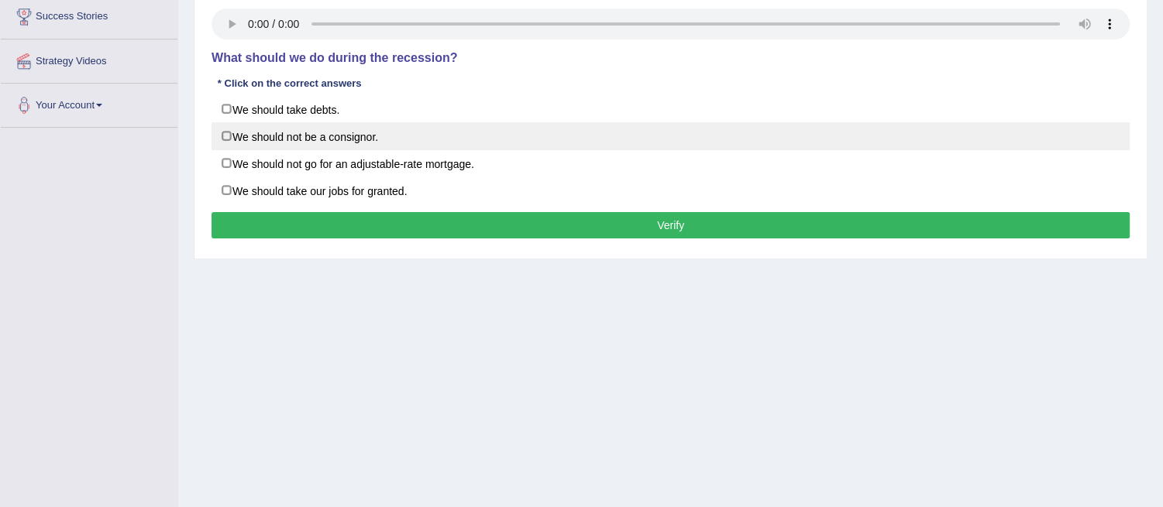
scroll to position [172, 0]
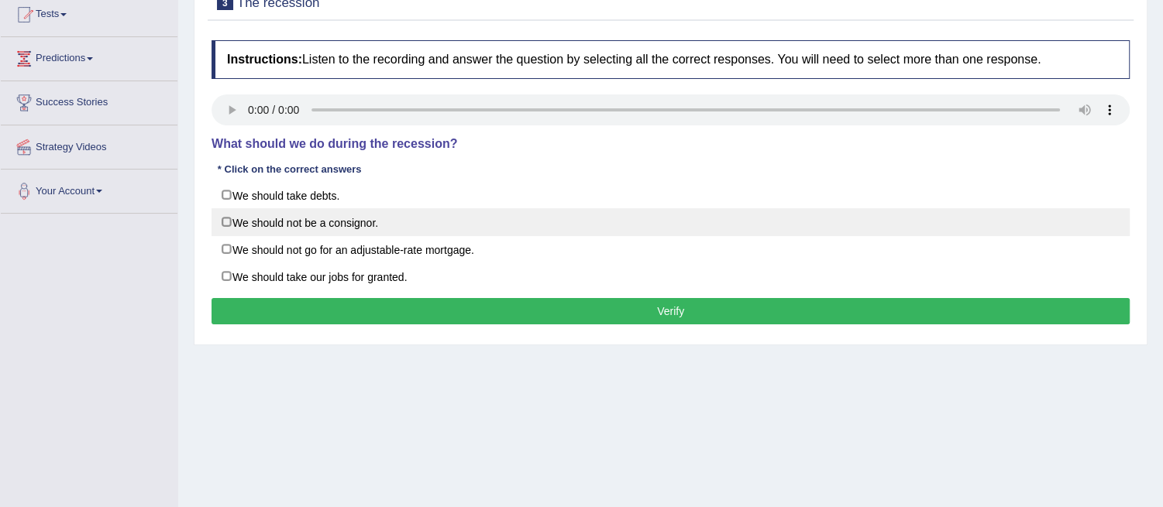
click at [225, 217] on label "We should not be a consignor." at bounding box center [671, 222] width 918 height 28
checkbox input "true"
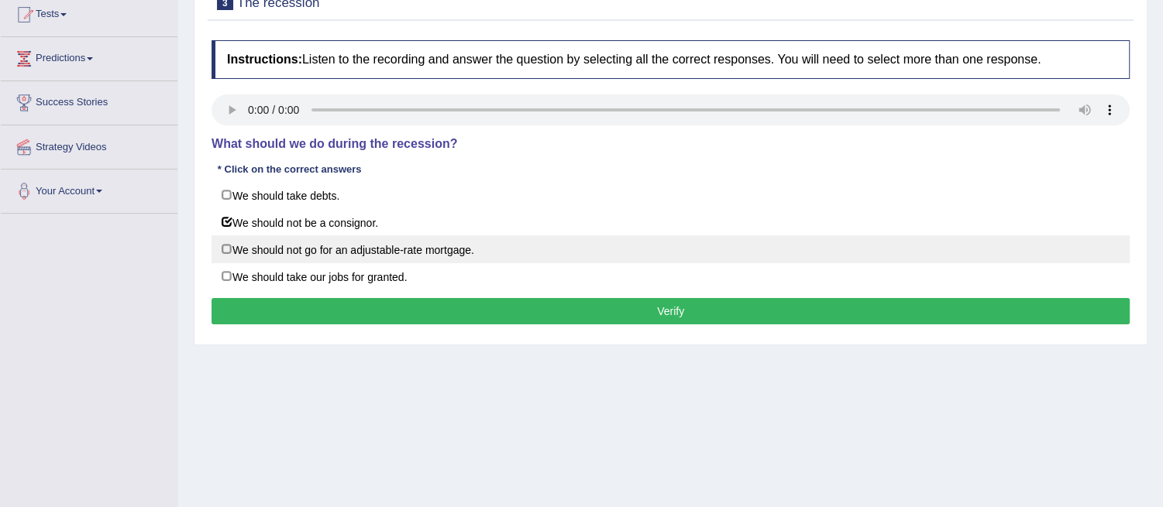
click at [227, 242] on label "We should not go for an adjustable-rate mortgage." at bounding box center [671, 250] width 918 height 28
checkbox input "true"
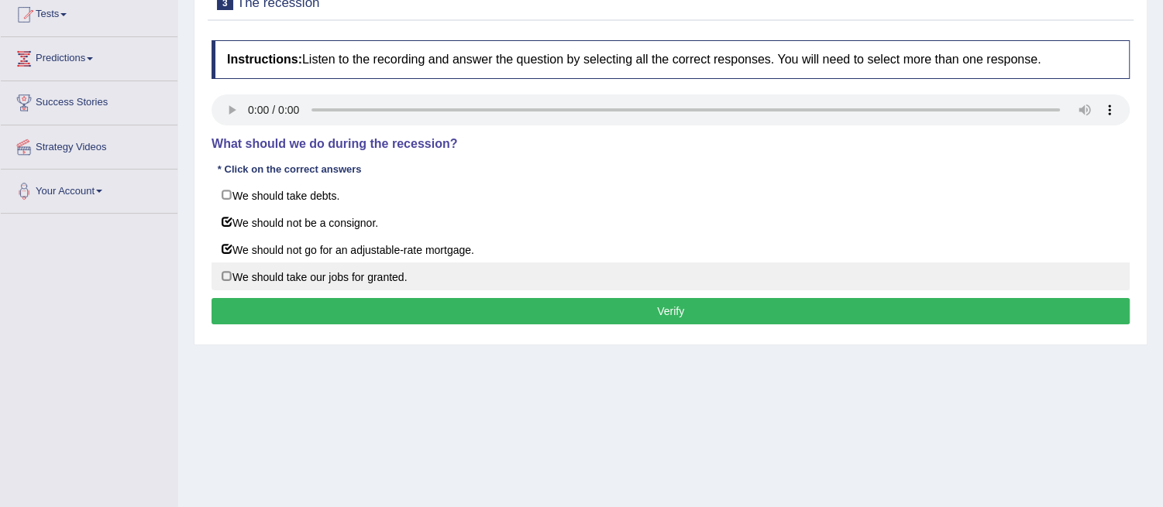
click at [227, 273] on label "We should take our jobs for granted." at bounding box center [671, 277] width 918 height 28
click at [227, 272] on label "We should take our jobs for granted." at bounding box center [671, 277] width 918 height 28
checkbox input "false"
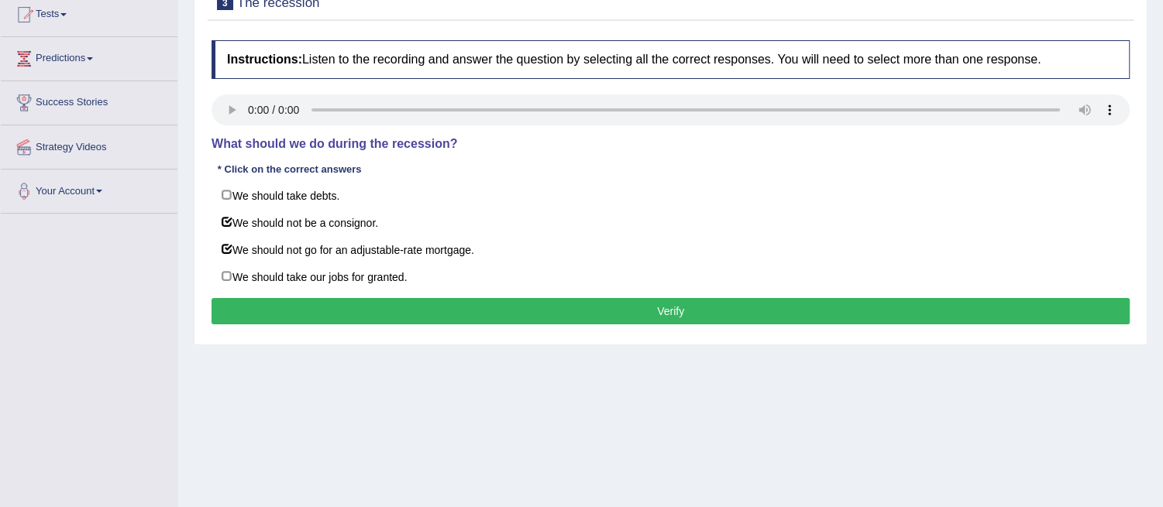
click at [679, 311] on button "Verify" at bounding box center [671, 311] width 918 height 26
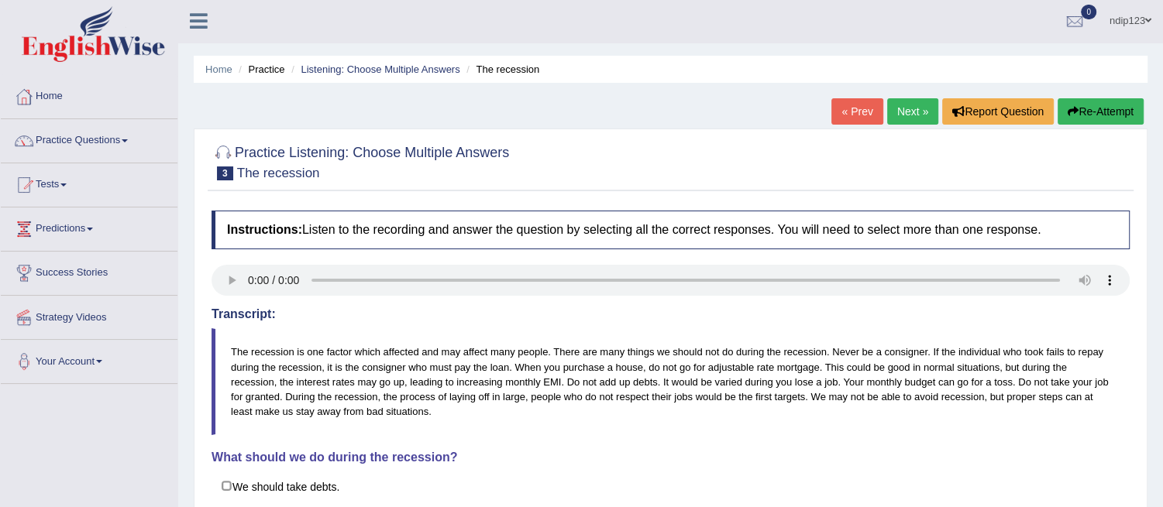
scroll to position [0, 0]
